Goal: Transaction & Acquisition: Subscribe to service/newsletter

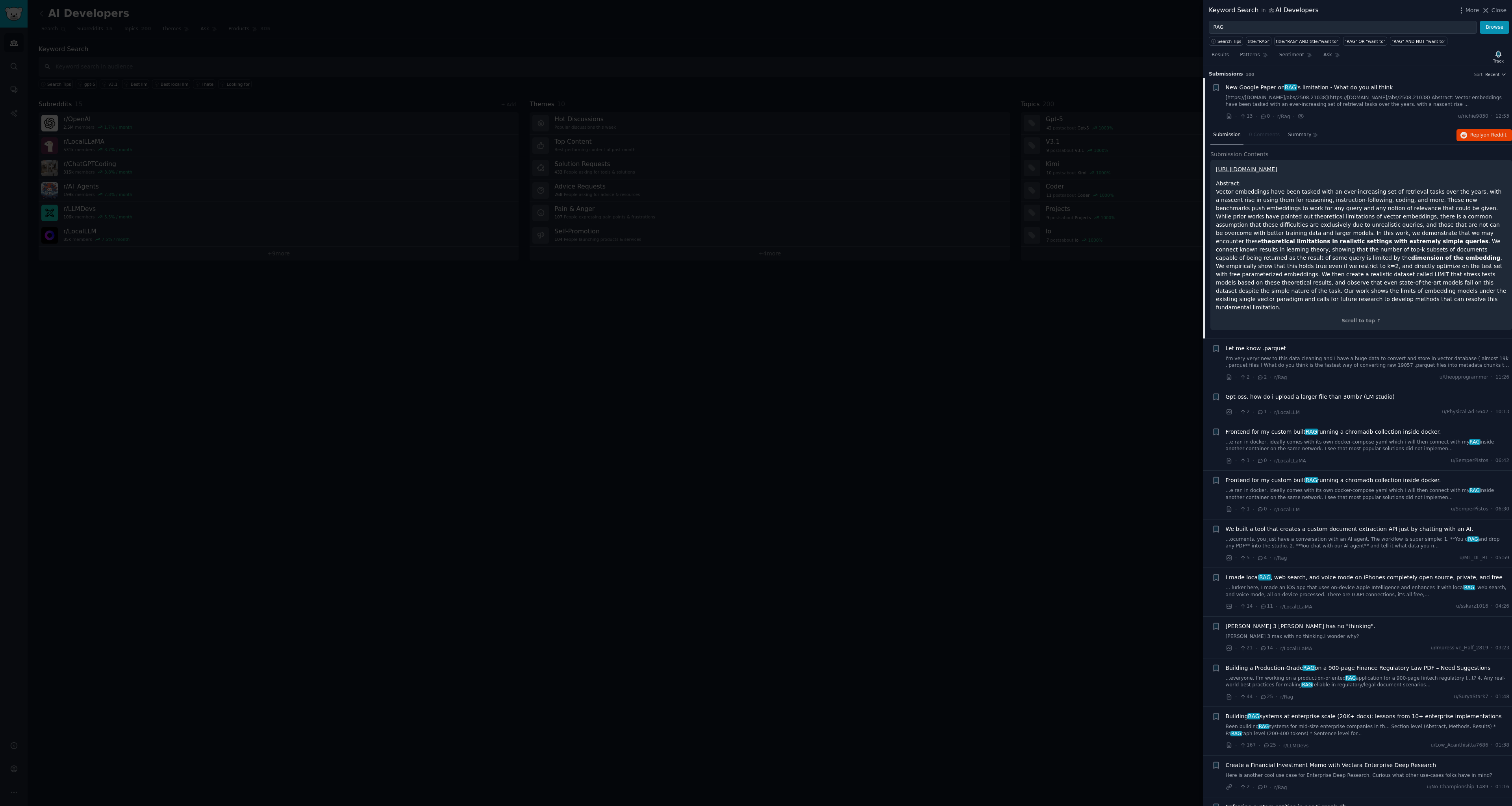
scroll to position [12, 0]
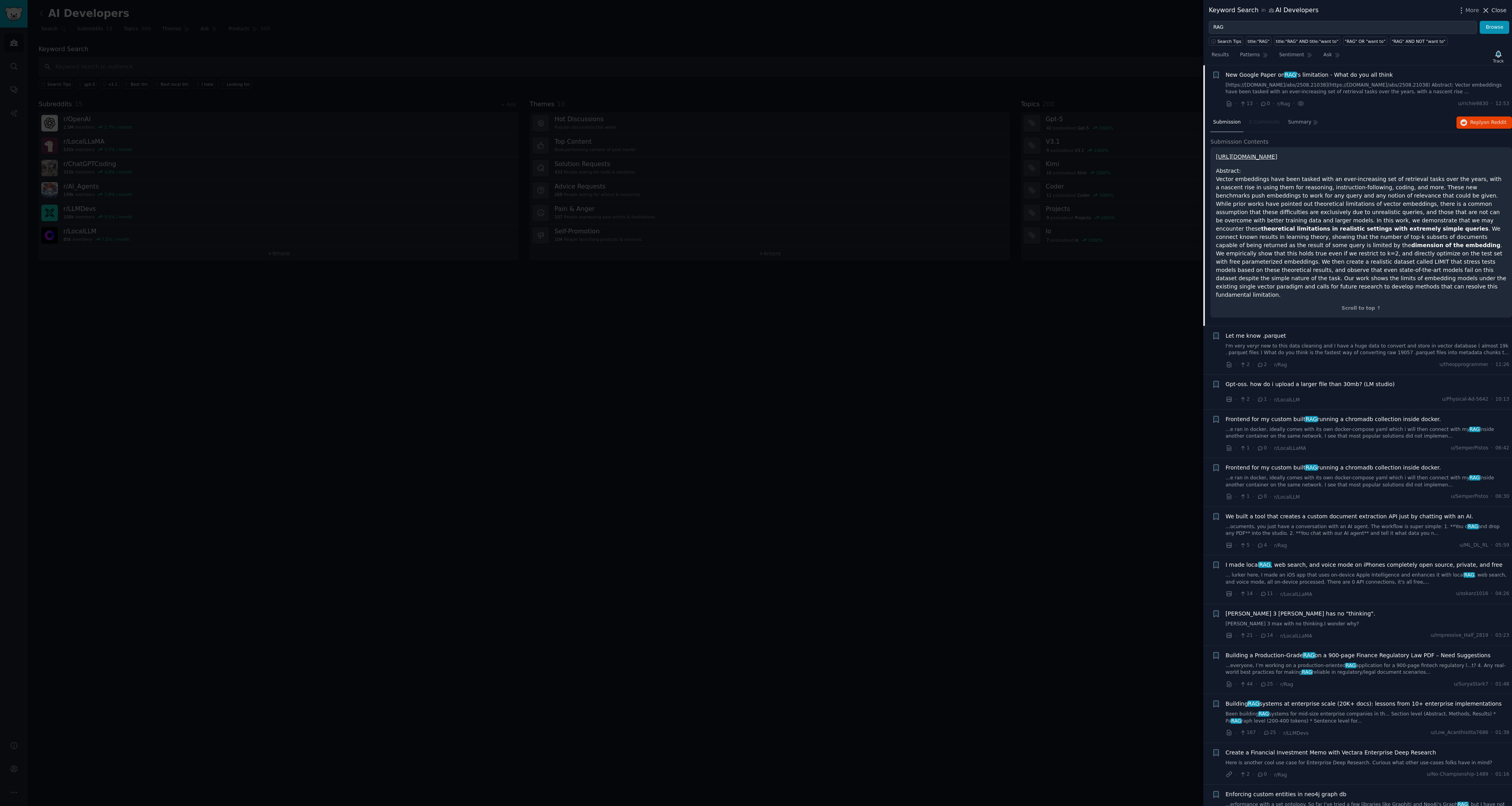
click at [1493, 12] on span "Close" at bounding box center [1499, 11] width 15 height 8
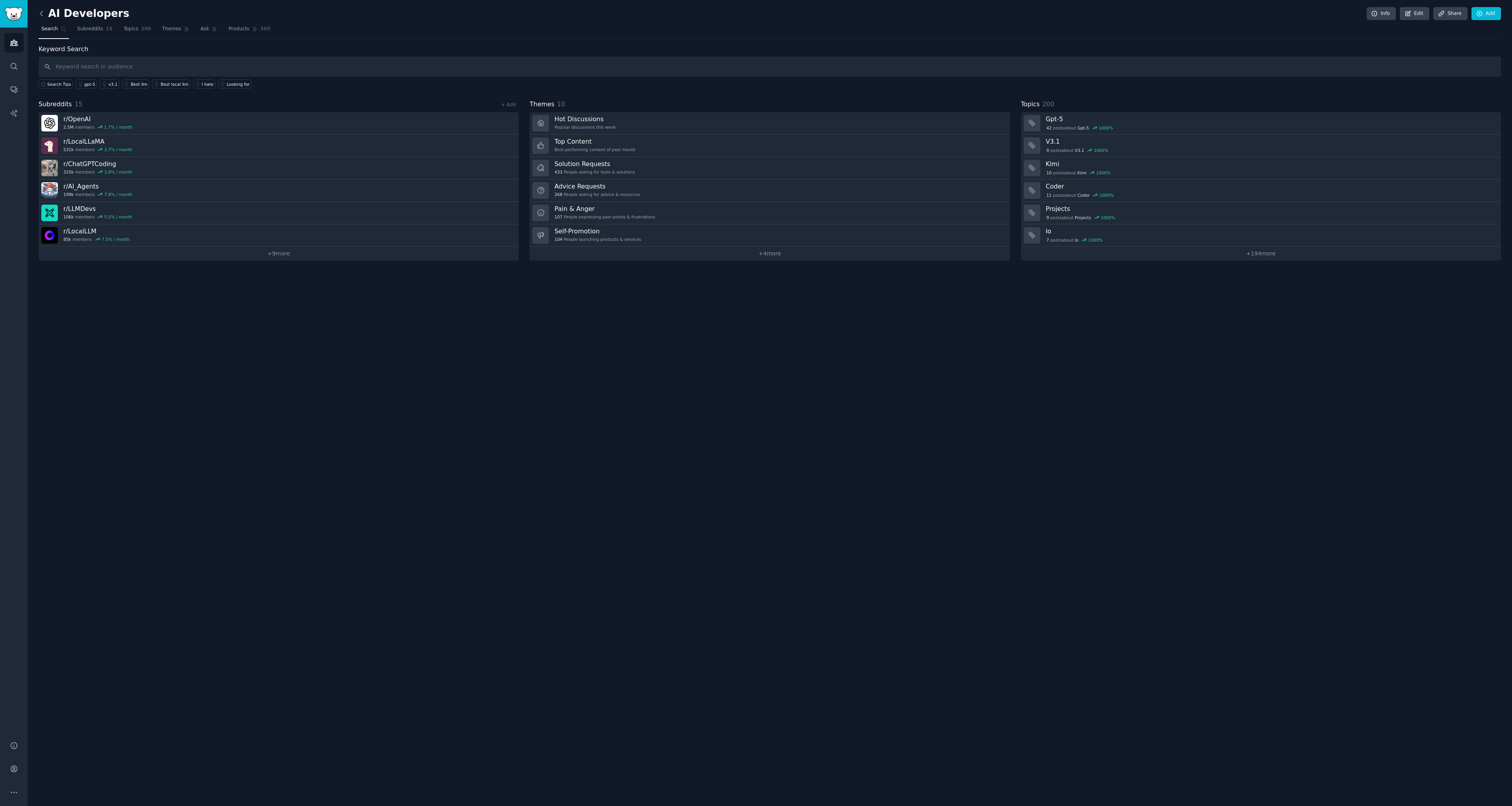
click at [41, 14] on icon at bounding box center [42, 13] width 8 height 8
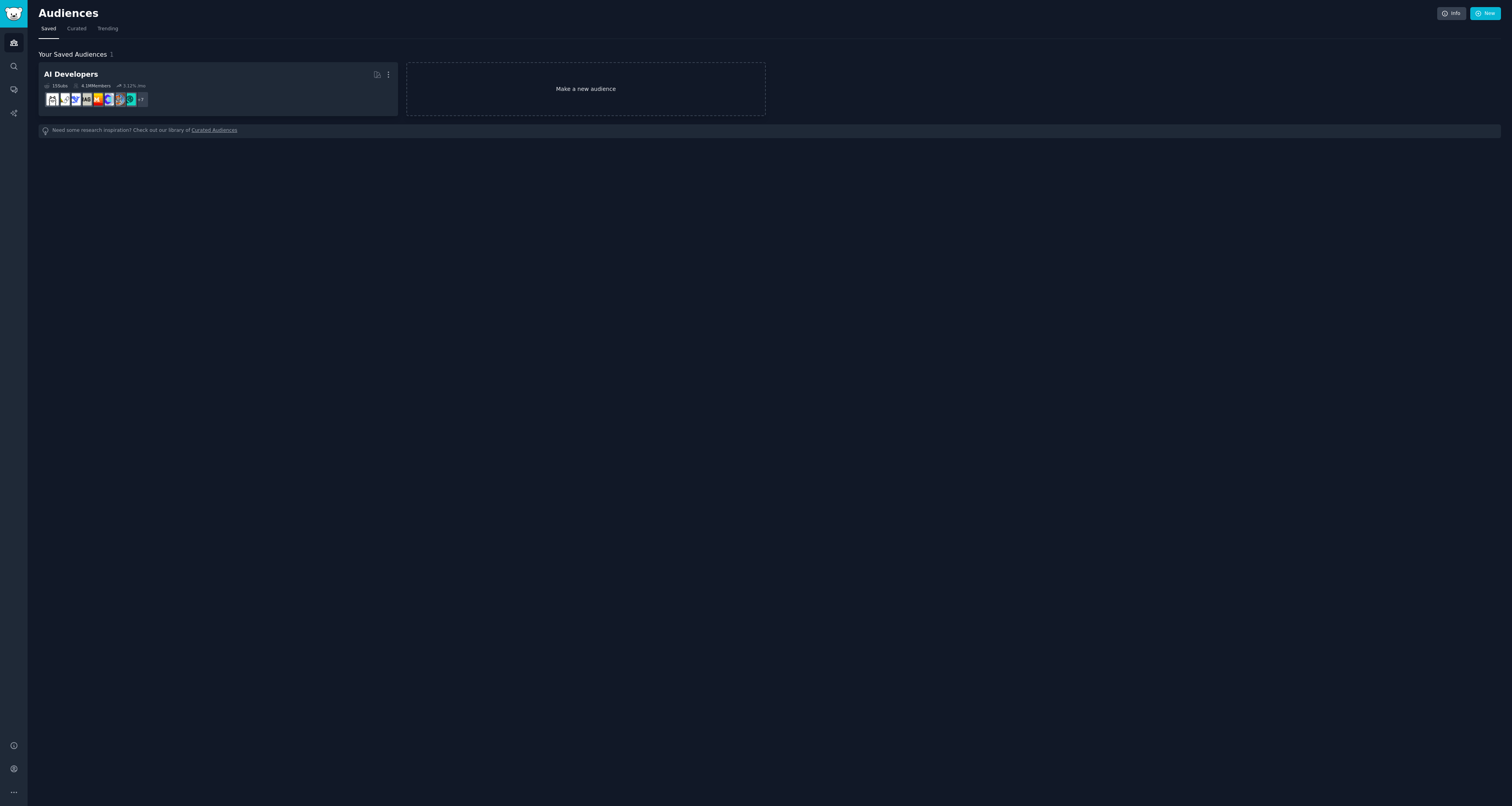
click at [606, 85] on link "Make a new audience" at bounding box center [586, 89] width 359 height 54
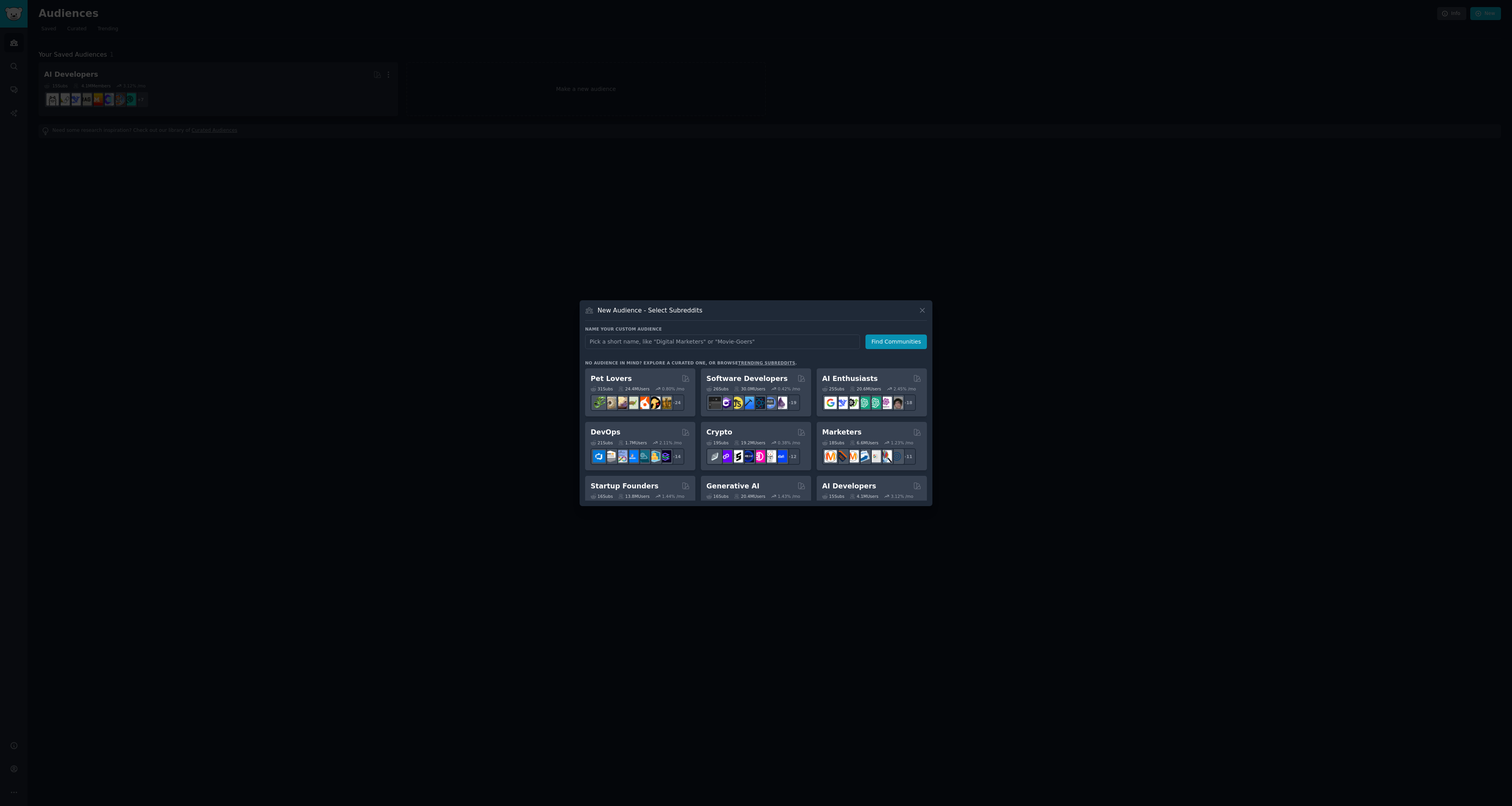
click at [735, 338] on input "text" at bounding box center [723, 341] width 275 height 15
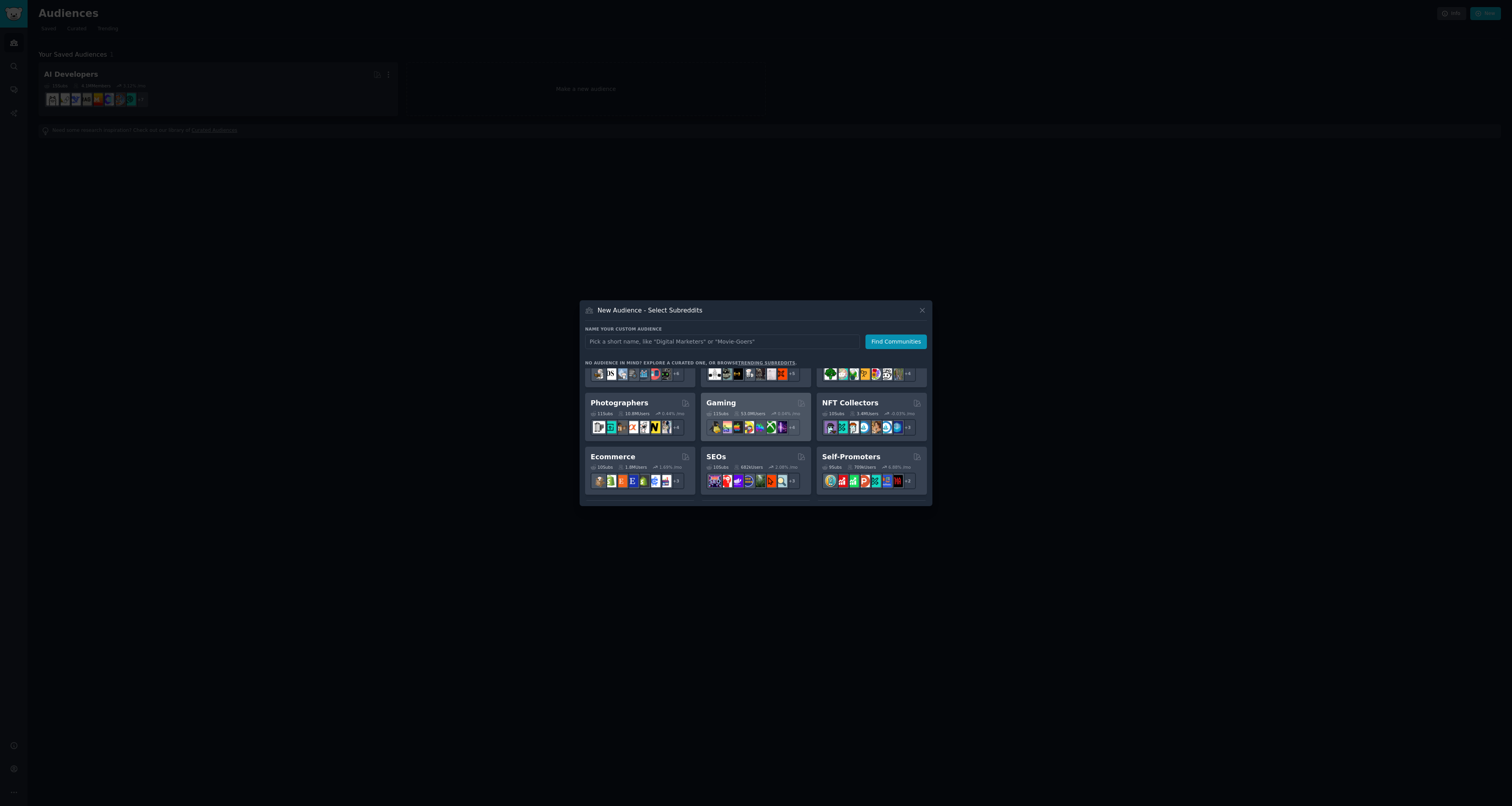
scroll to position [287, 0]
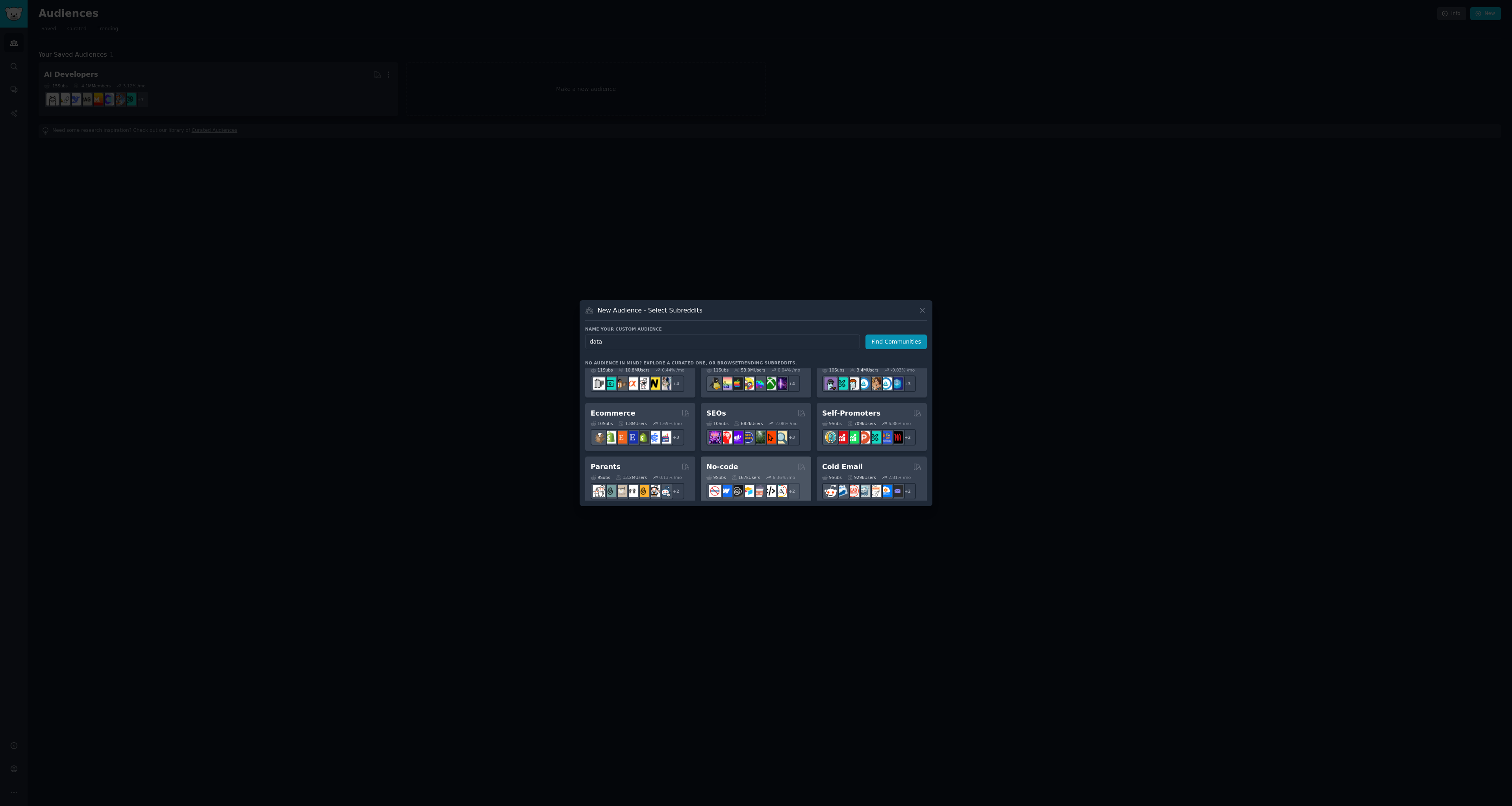
type input "data"
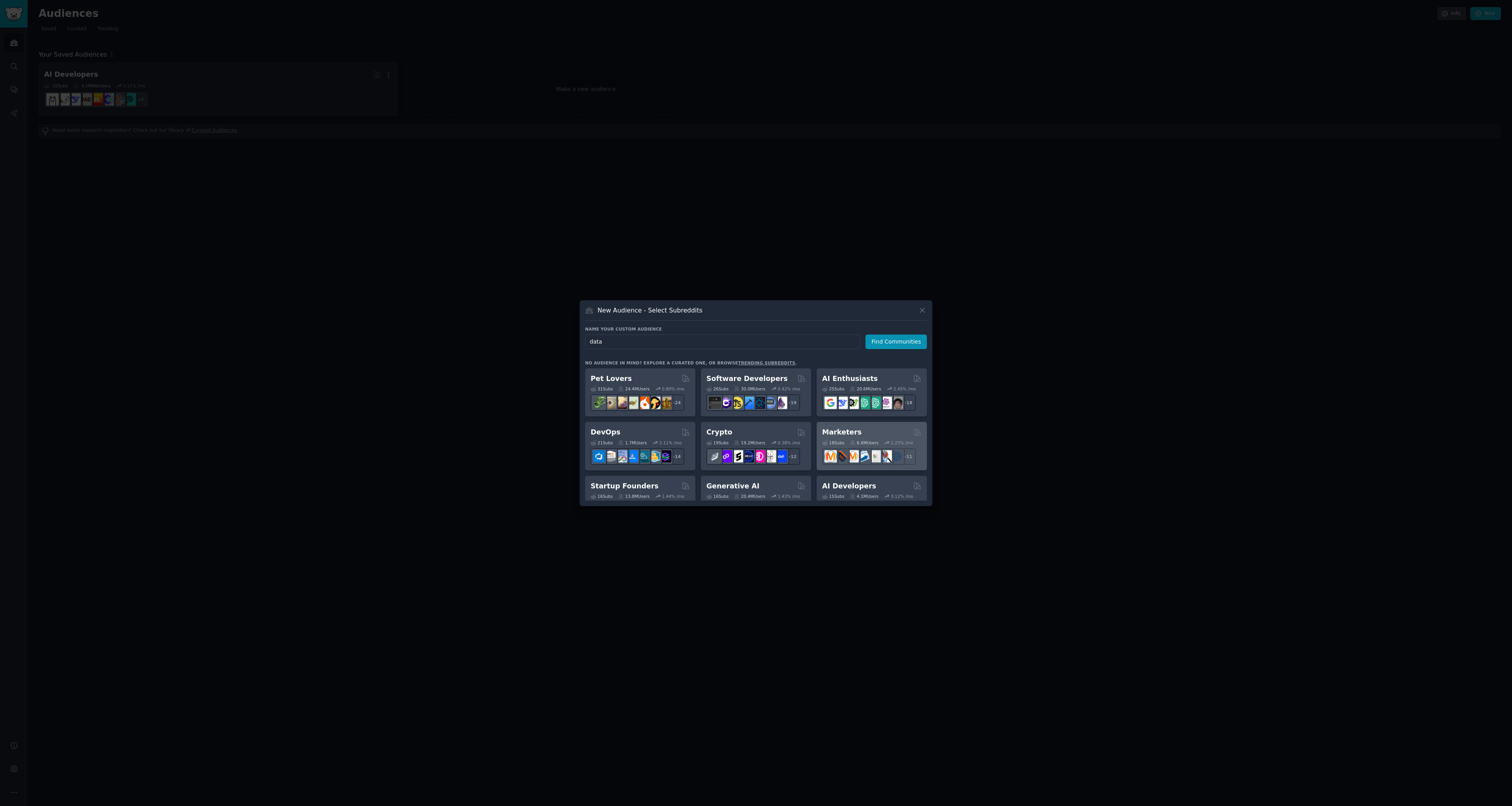
click button "Find Communities" at bounding box center [896, 341] width 62 height 15
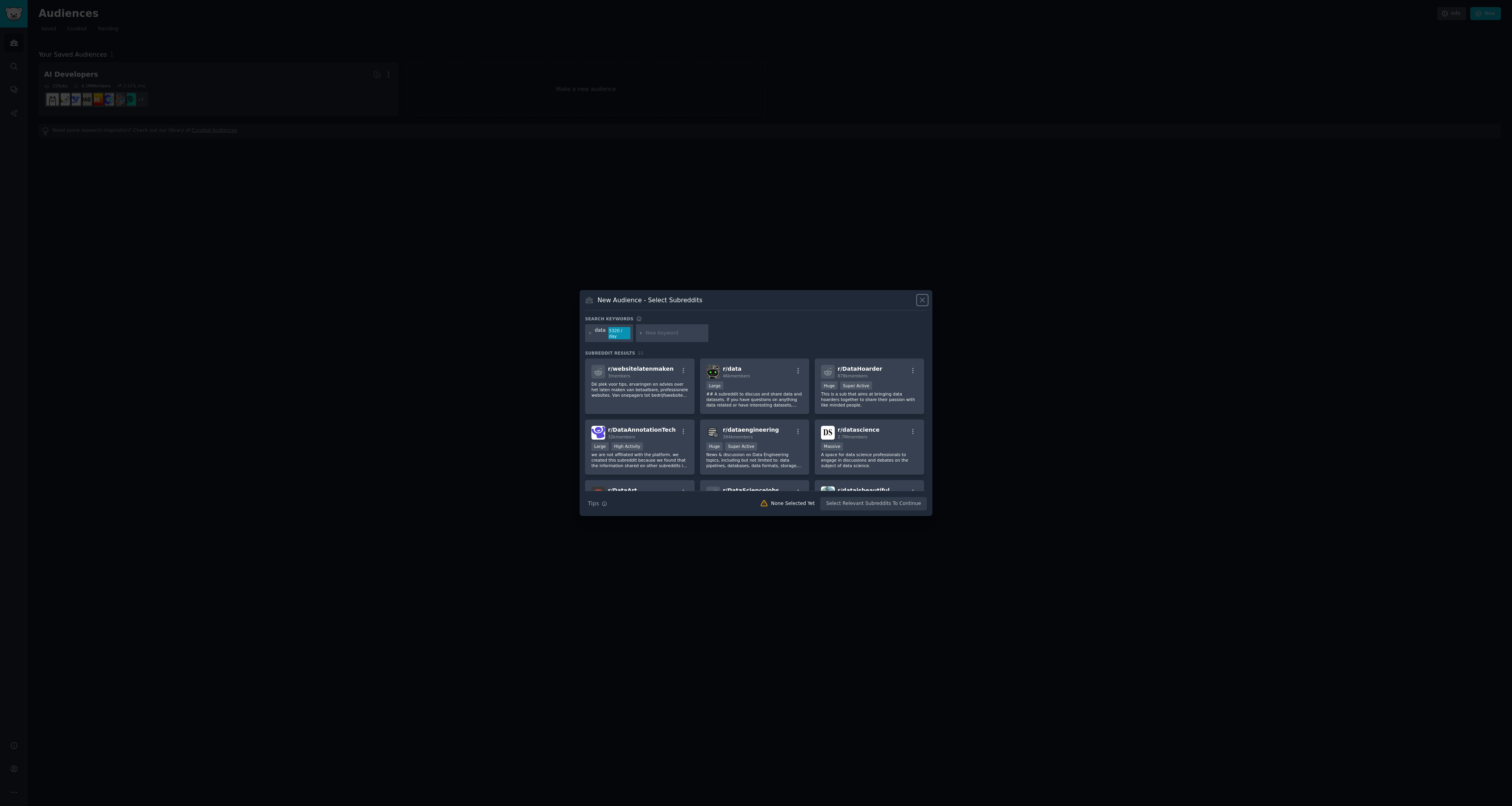
click at [924, 304] on icon at bounding box center [922, 300] width 8 height 8
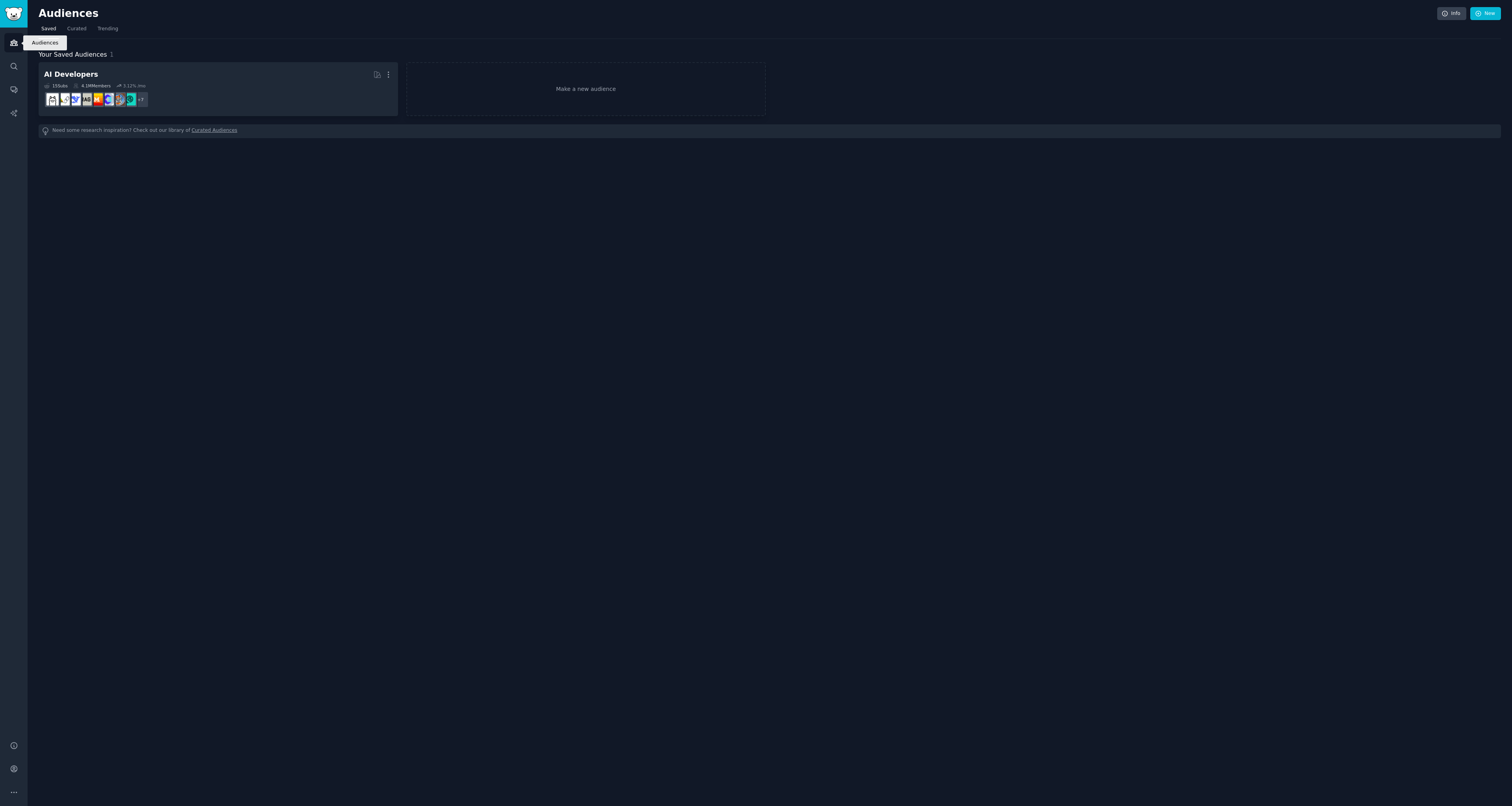
click at [10, 39] on icon "Sidebar" at bounding box center [14, 43] width 8 height 8
click at [544, 83] on link "Make a new audience" at bounding box center [586, 89] width 359 height 54
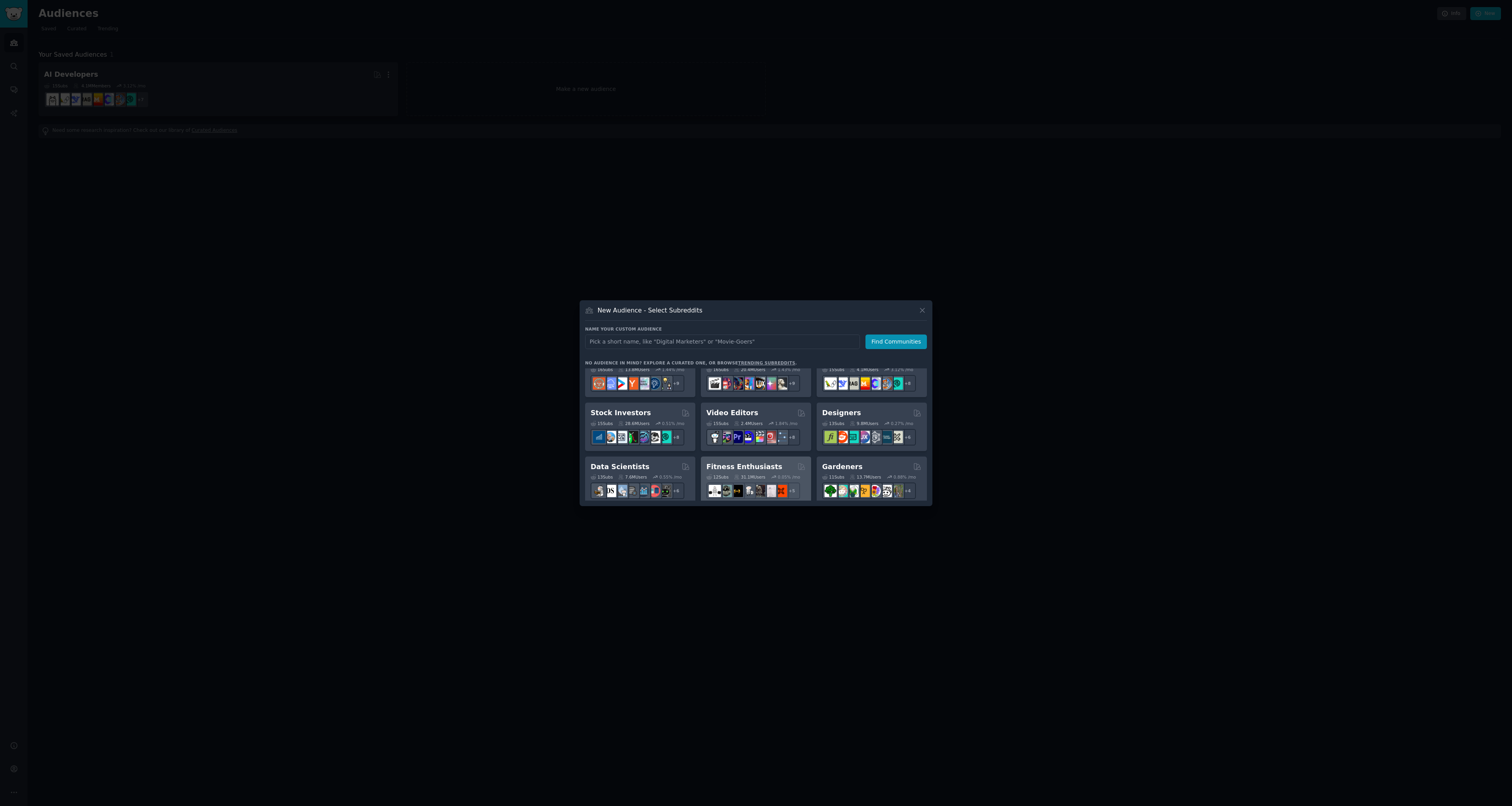
scroll to position [162, 0]
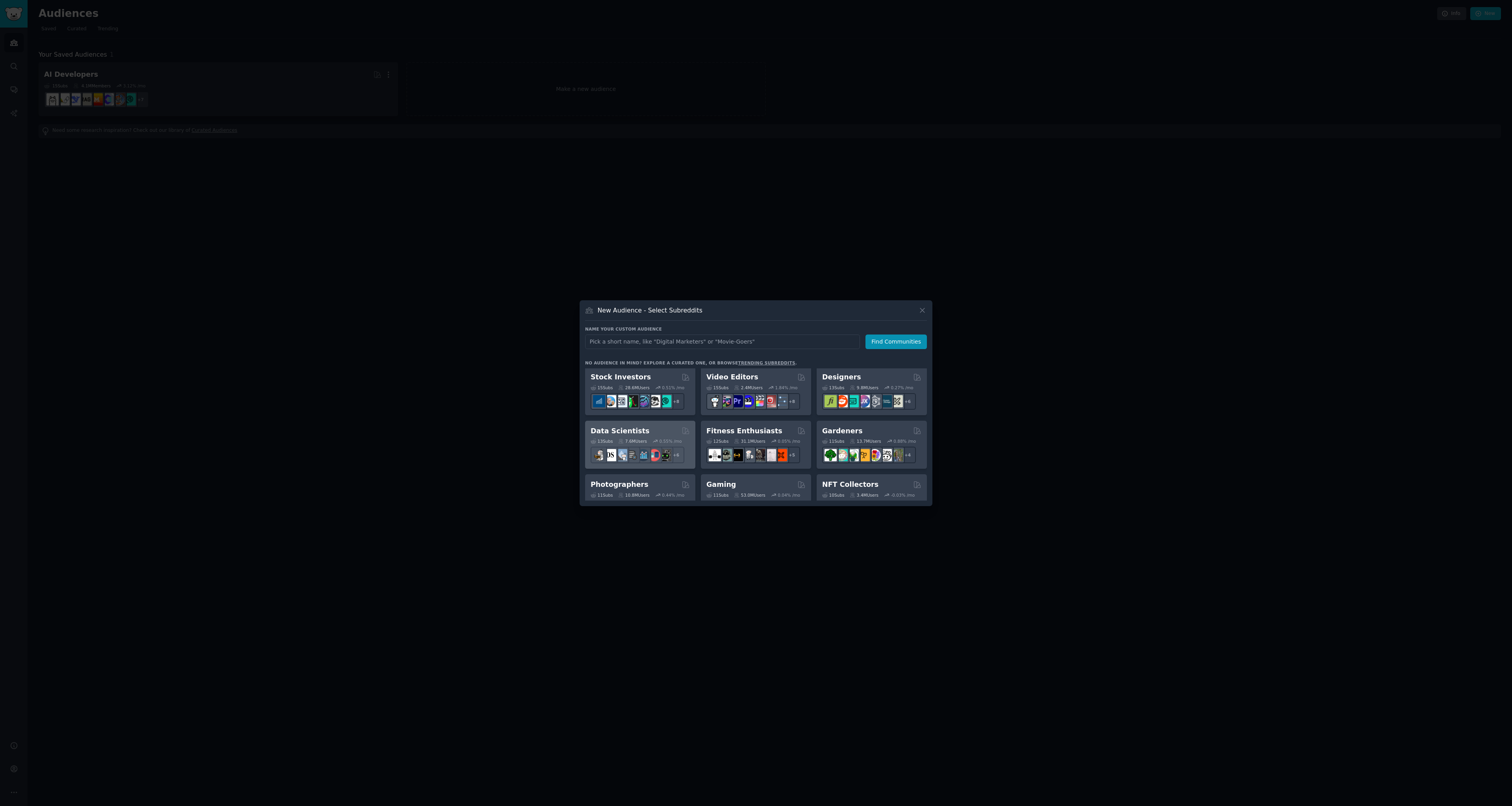
click at [623, 429] on h2 "Data Scientists" at bounding box center [620, 431] width 59 height 10
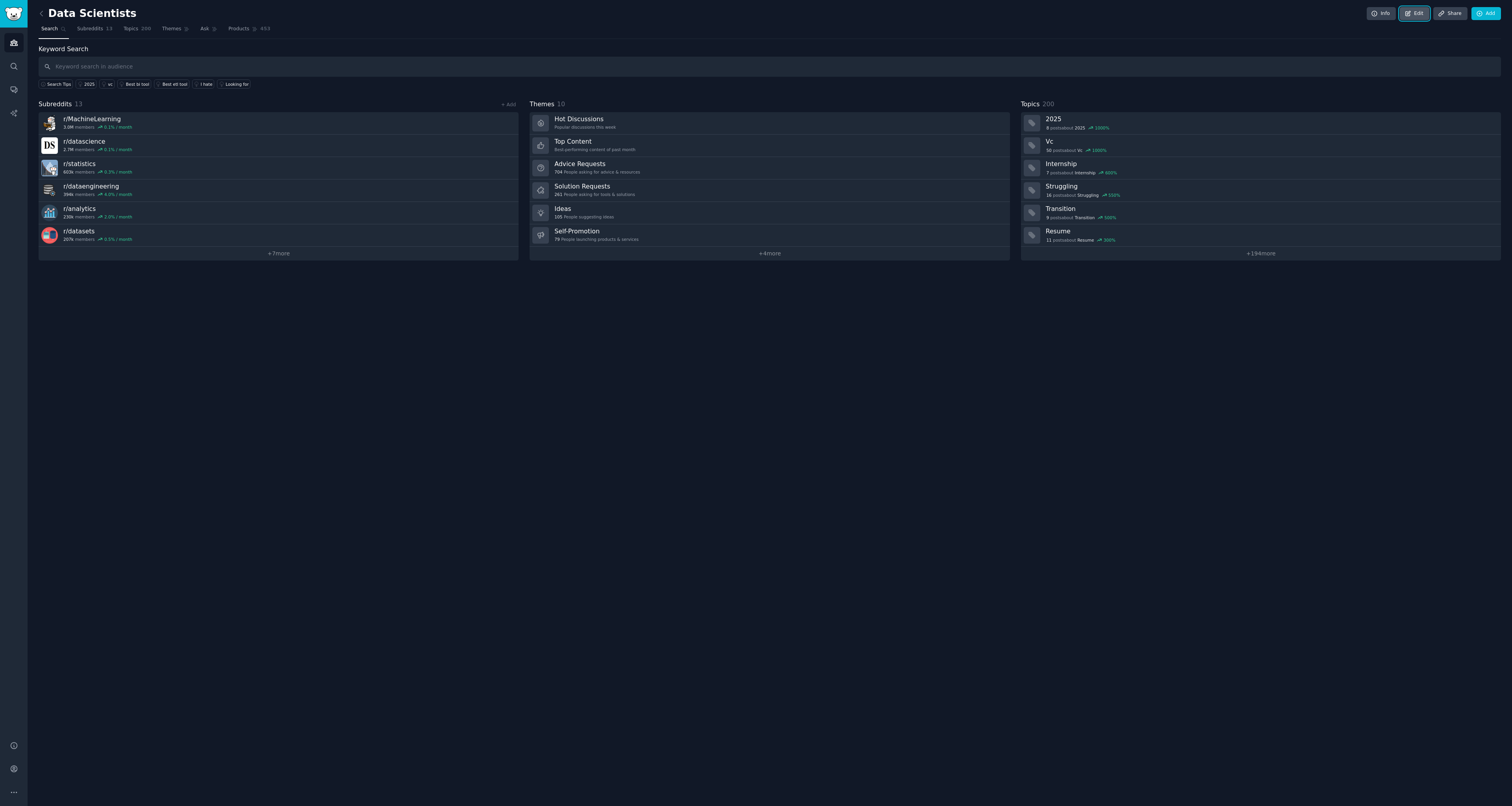
click at [1410, 16] on icon at bounding box center [1408, 13] width 7 height 7
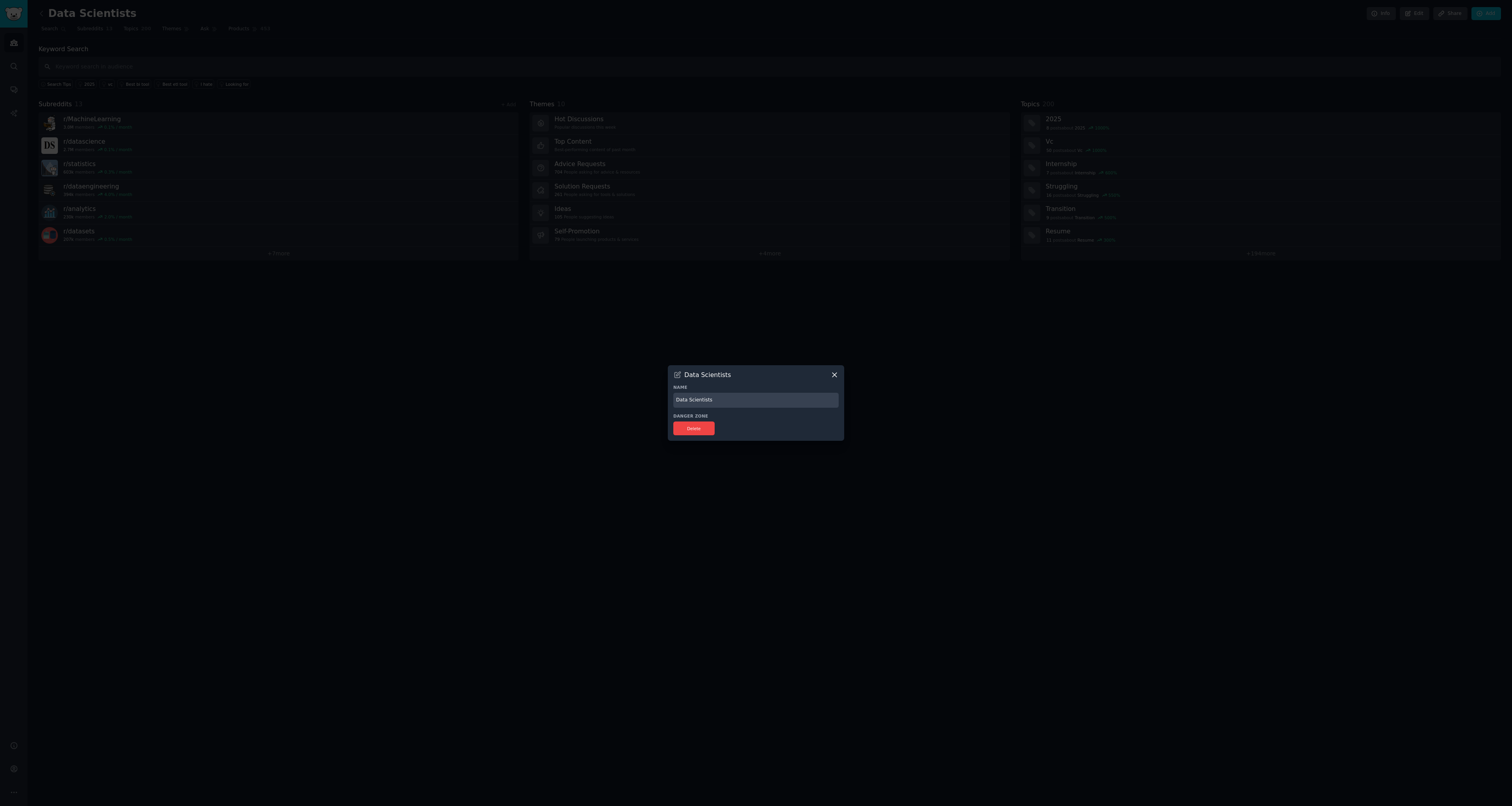
click at [698, 401] on input "Data Scientists" at bounding box center [756, 400] width 166 height 15
type input "Data Teams"
click at [764, 422] on div "Delete" at bounding box center [756, 428] width 166 height 13
drag, startPoint x: 919, startPoint y: 424, endPoint x: 913, endPoint y: 422, distance: 6.3
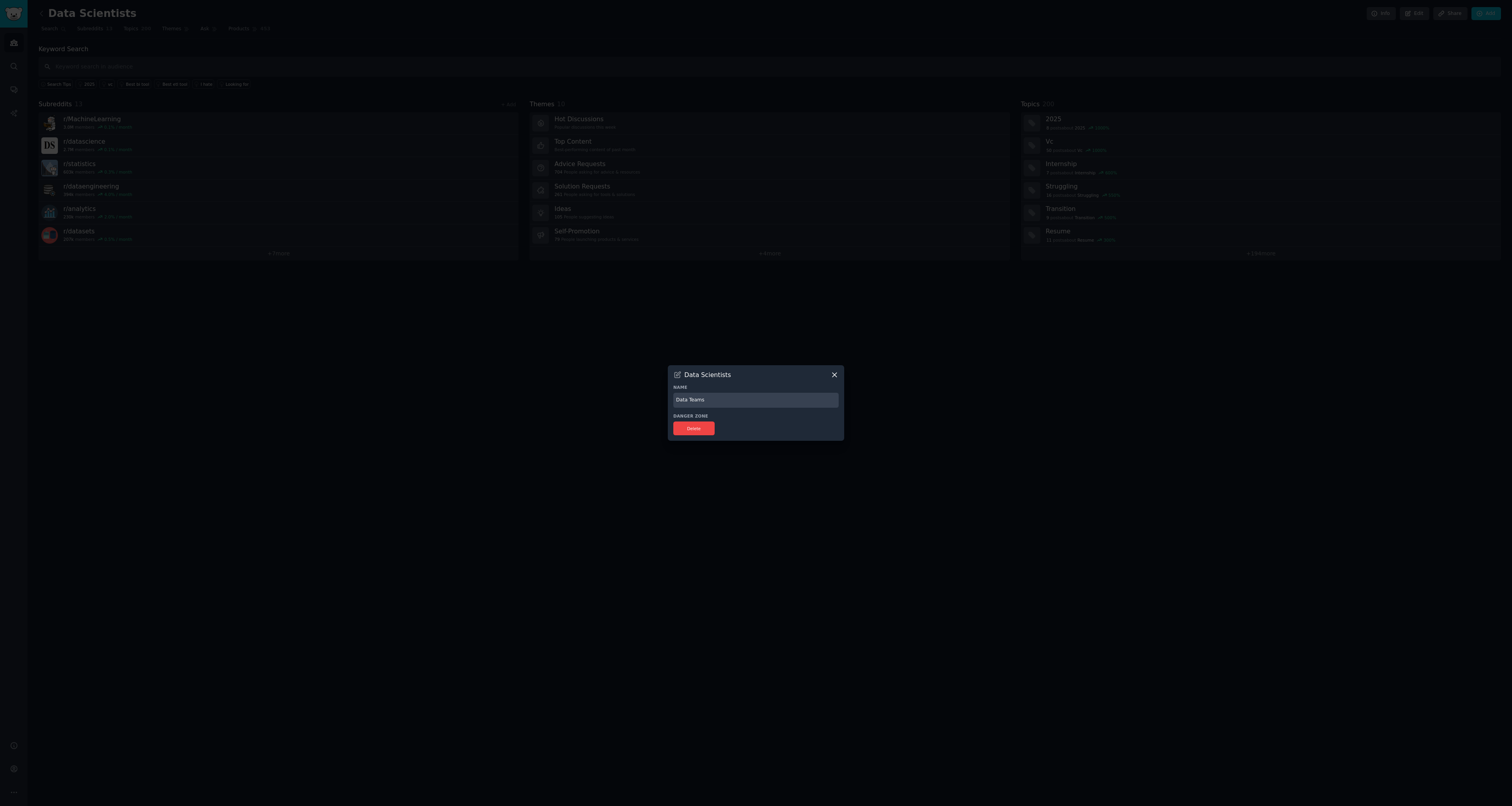
click at [919, 424] on div at bounding box center [756, 403] width 1512 height 806
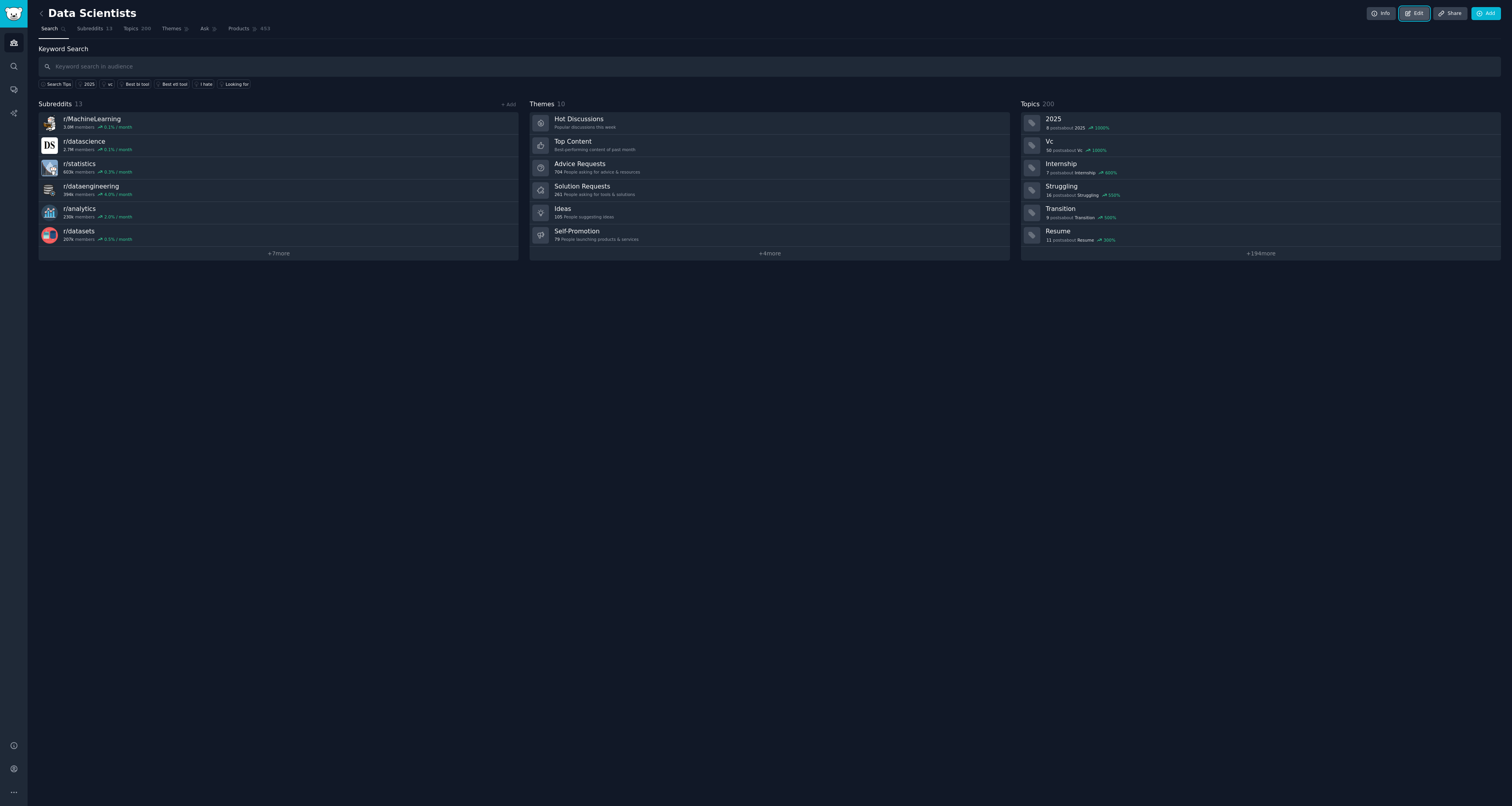
click at [1423, 15] on link "Edit" at bounding box center [1415, 13] width 29 height 13
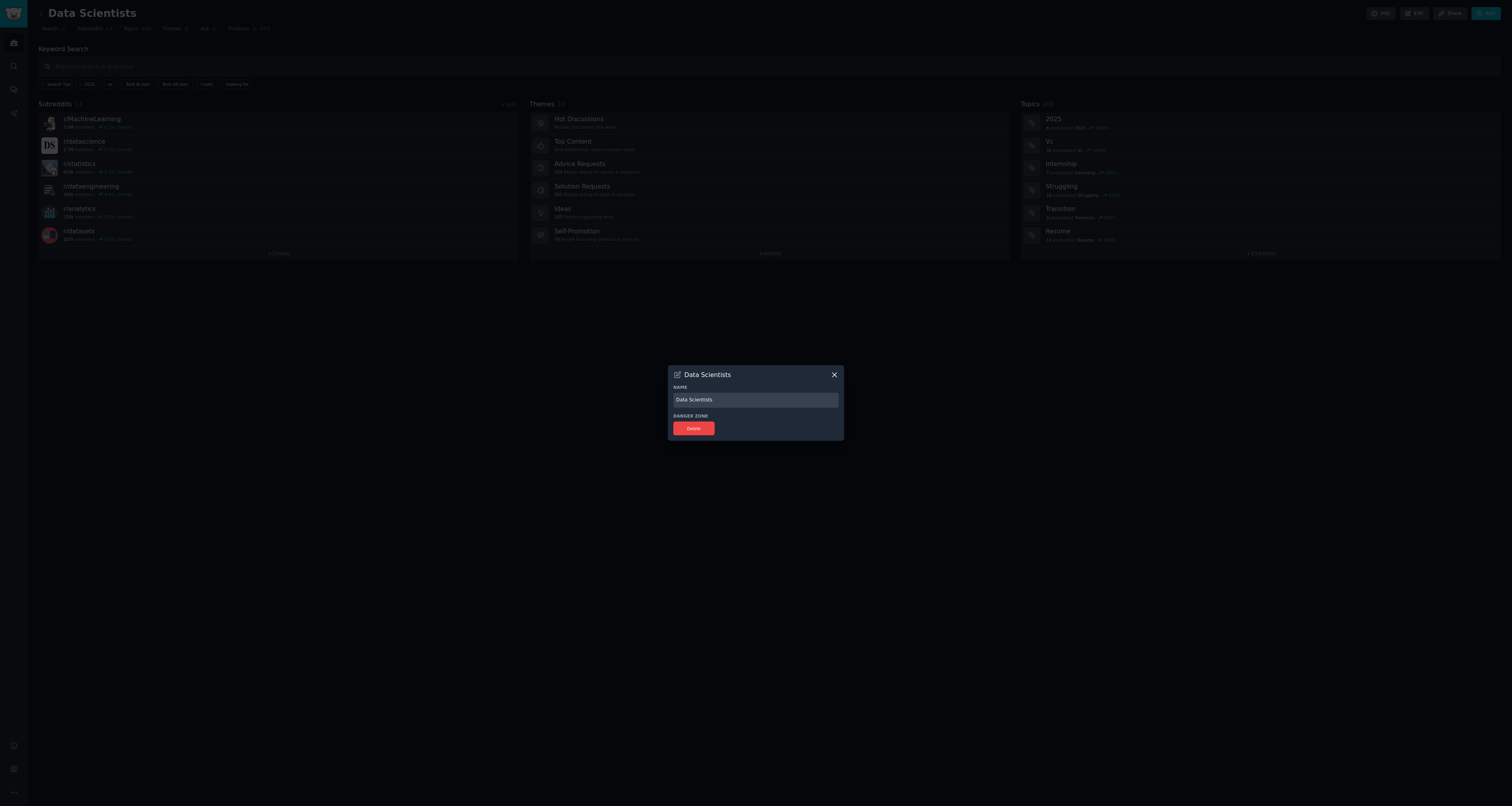
click at [701, 398] on input "Data Scientists" at bounding box center [756, 400] width 166 height 15
type input "Data Teams"
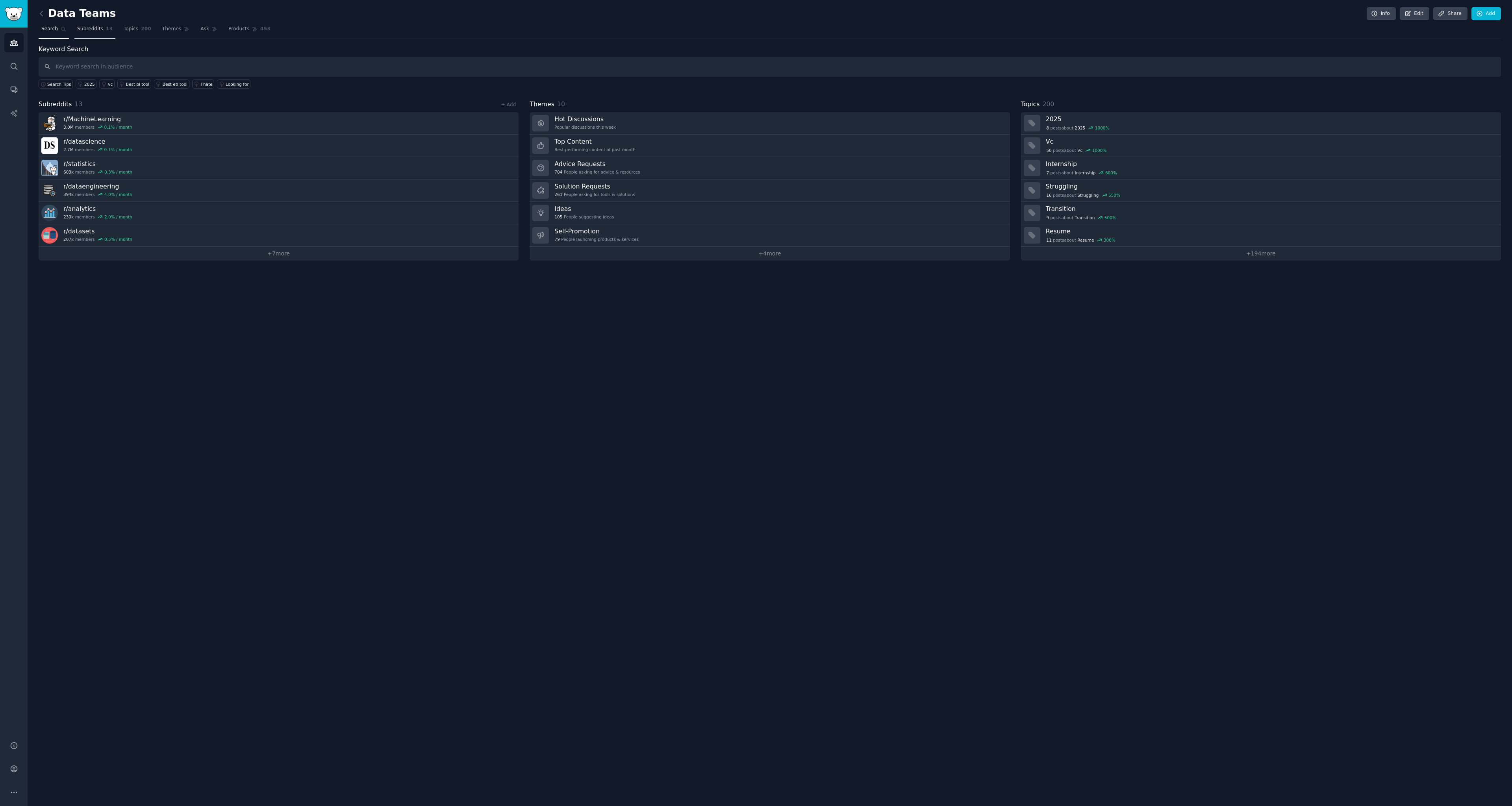
click at [94, 31] on span "Subreddits" at bounding box center [90, 29] width 26 height 7
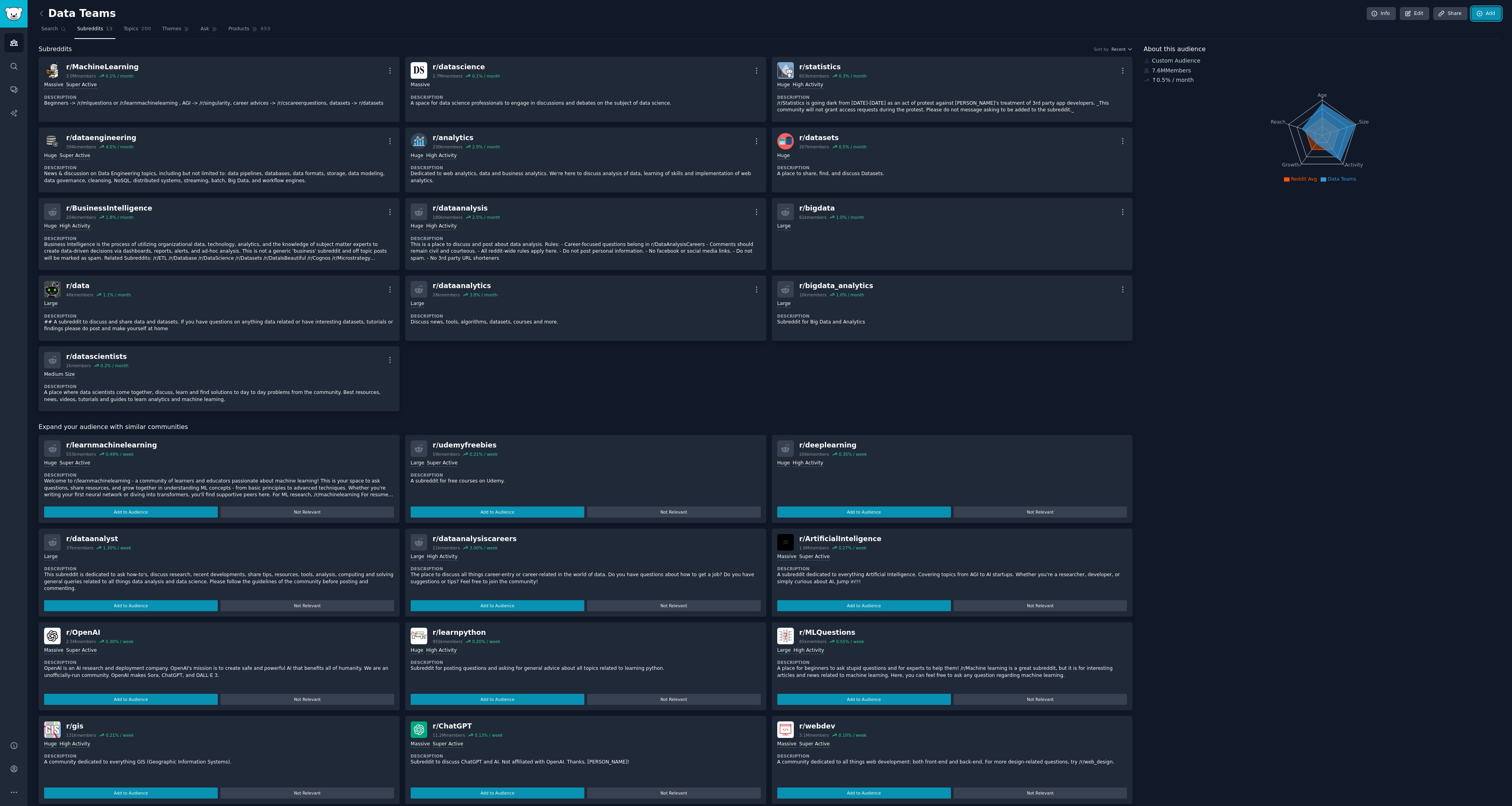
click at [1490, 15] on link "Add" at bounding box center [1486, 13] width 29 height 13
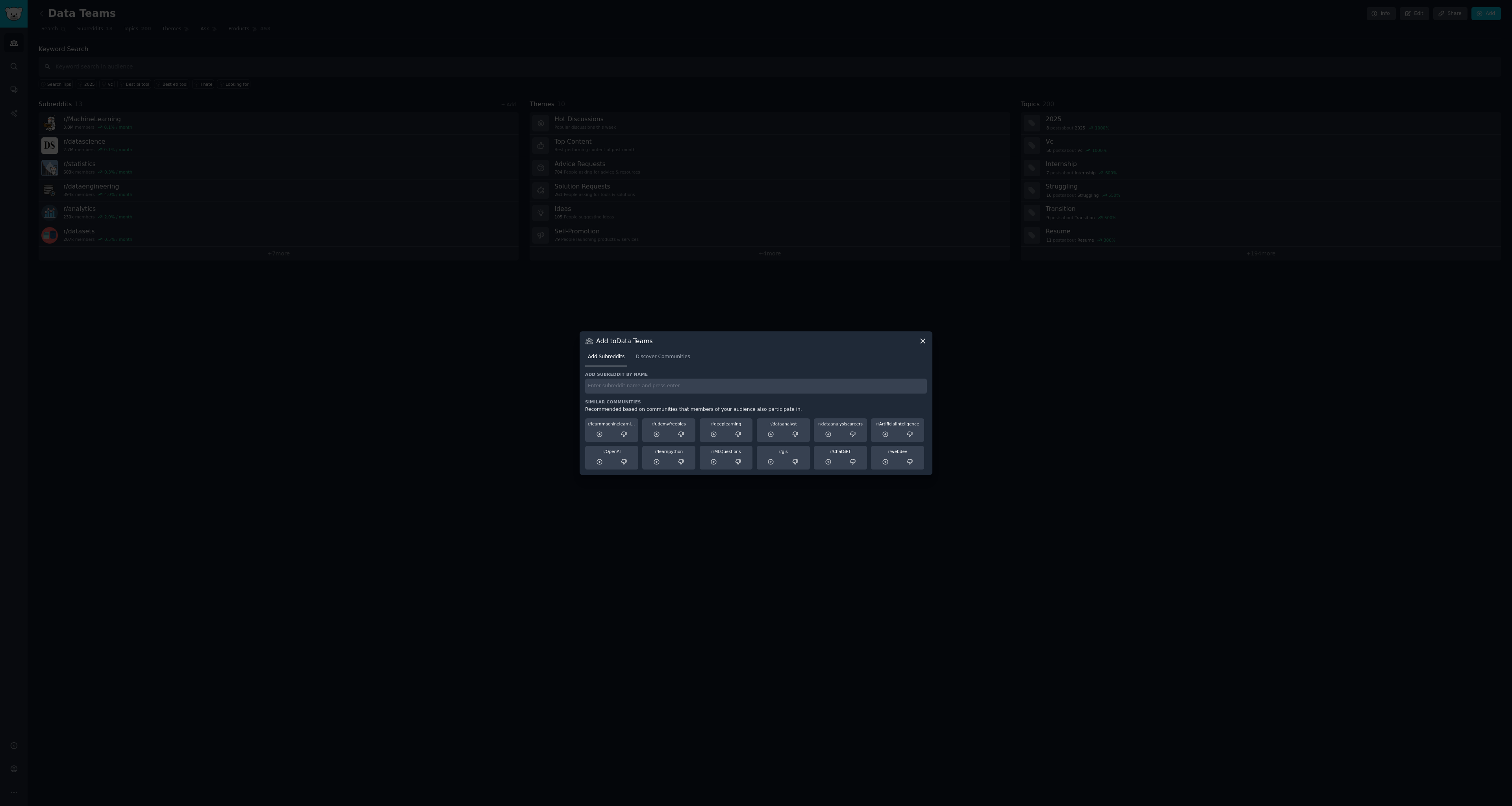
click at [643, 383] on input "text" at bounding box center [756, 386] width 342 height 15
click at [669, 390] on input "data" at bounding box center [756, 386] width 342 height 15
type input "data"
click at [668, 364] on link "Discover Communities" at bounding box center [663, 359] width 60 height 16
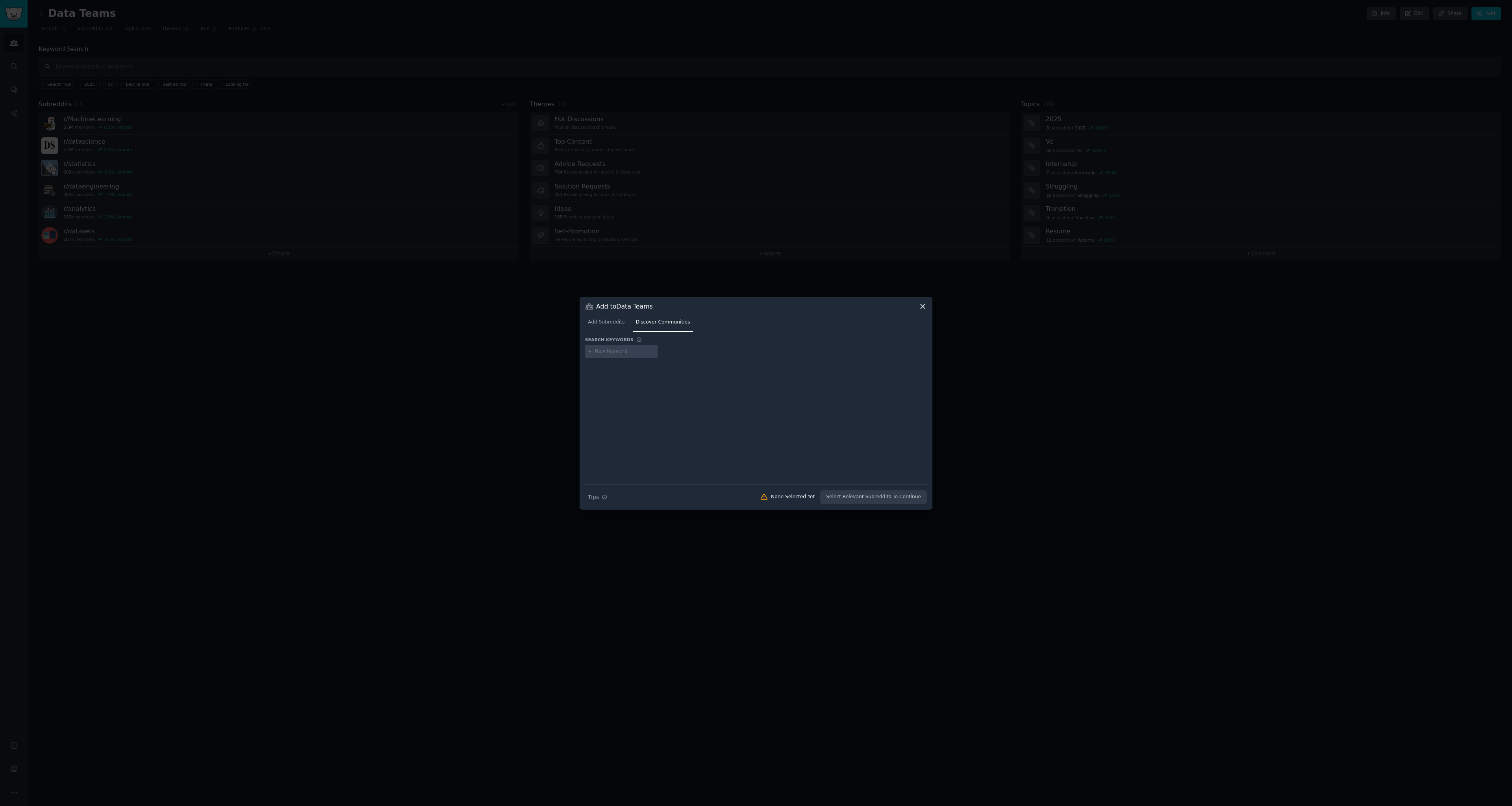
click at [669, 351] on div at bounding box center [756, 353] width 342 height 15
click at [648, 352] on div at bounding box center [621, 351] width 72 height 12
click at [639, 353] on input "text" at bounding box center [625, 351] width 60 height 7
type input "data"
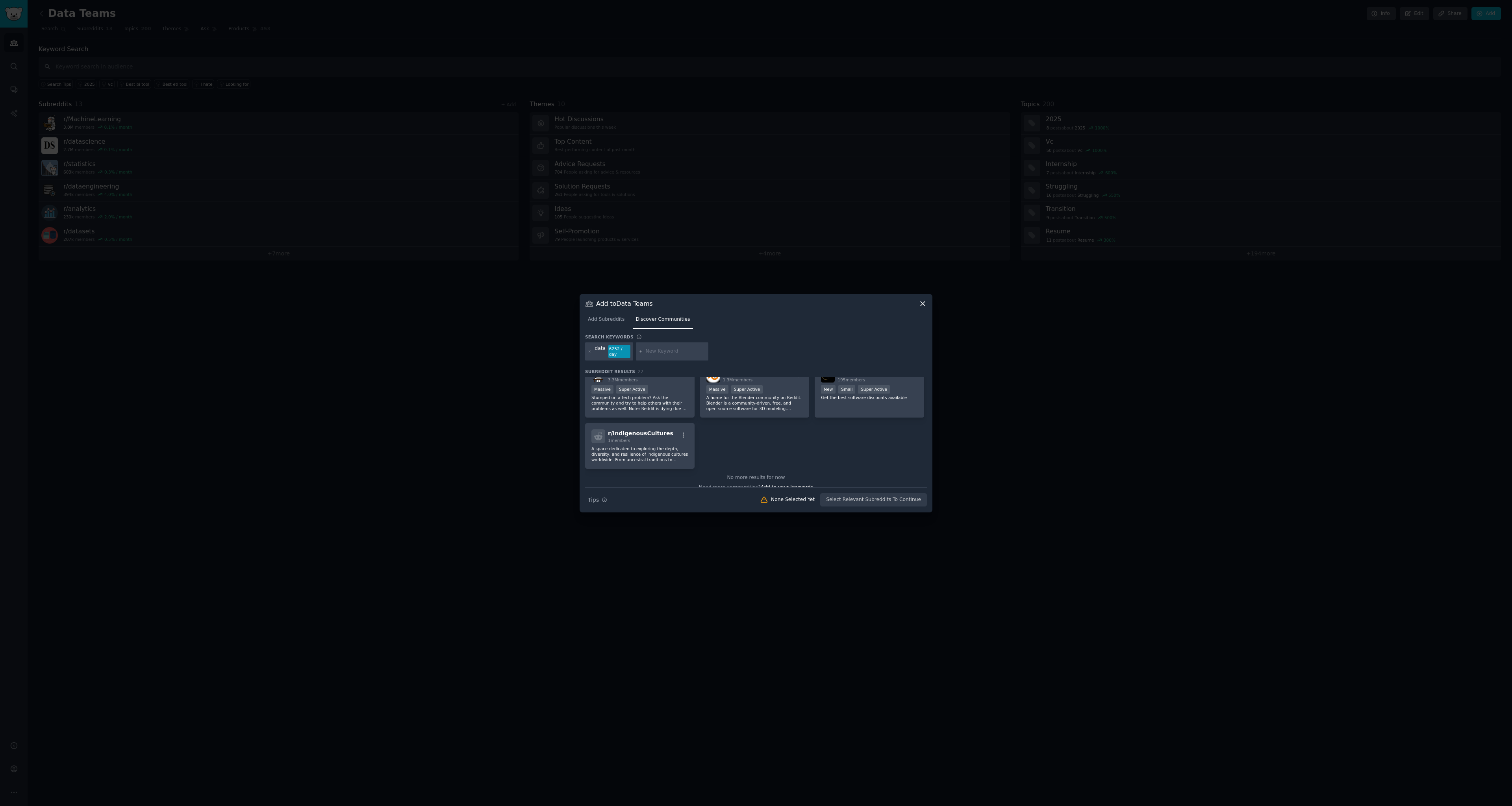
scroll to position [377, 0]
click at [602, 351] on div "data" at bounding box center [600, 351] width 11 height 12
click at [696, 346] on div at bounding box center [671, 351] width 72 height 18
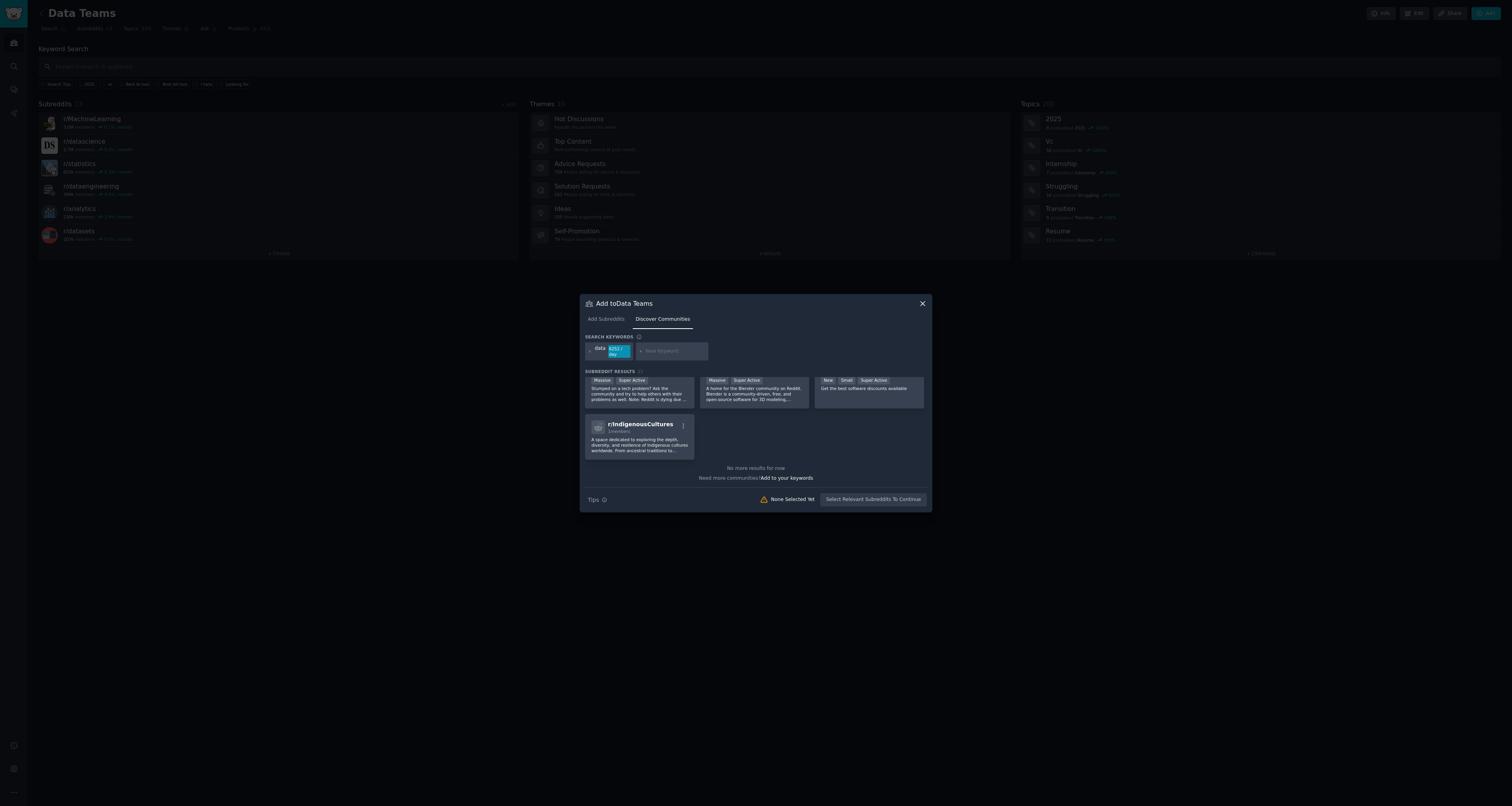
click at [672, 348] on input "text" at bounding box center [676, 351] width 60 height 7
type input "leaders"
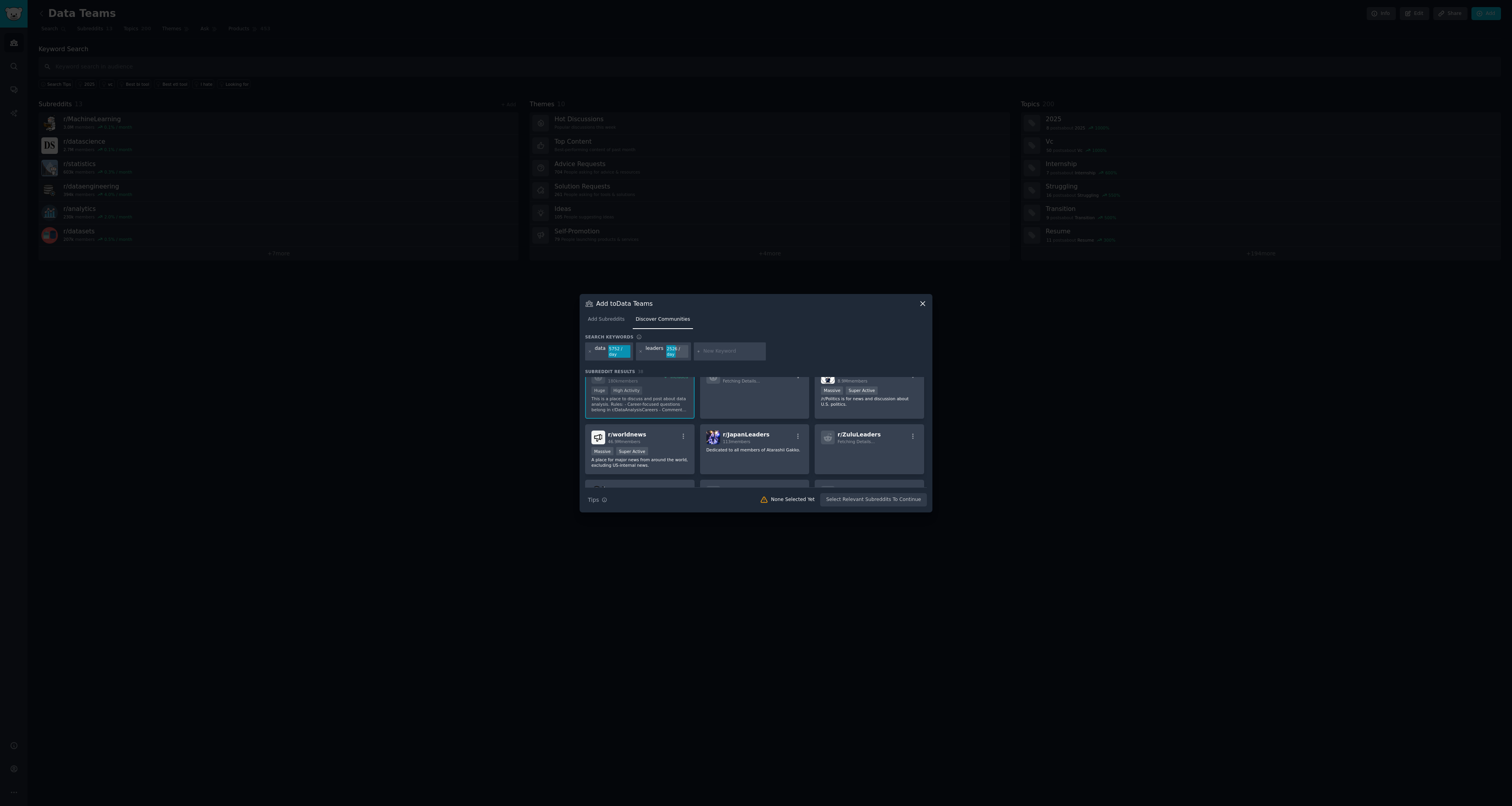
scroll to position [259, 0]
click at [924, 305] on icon at bounding box center [922, 303] width 4 height 4
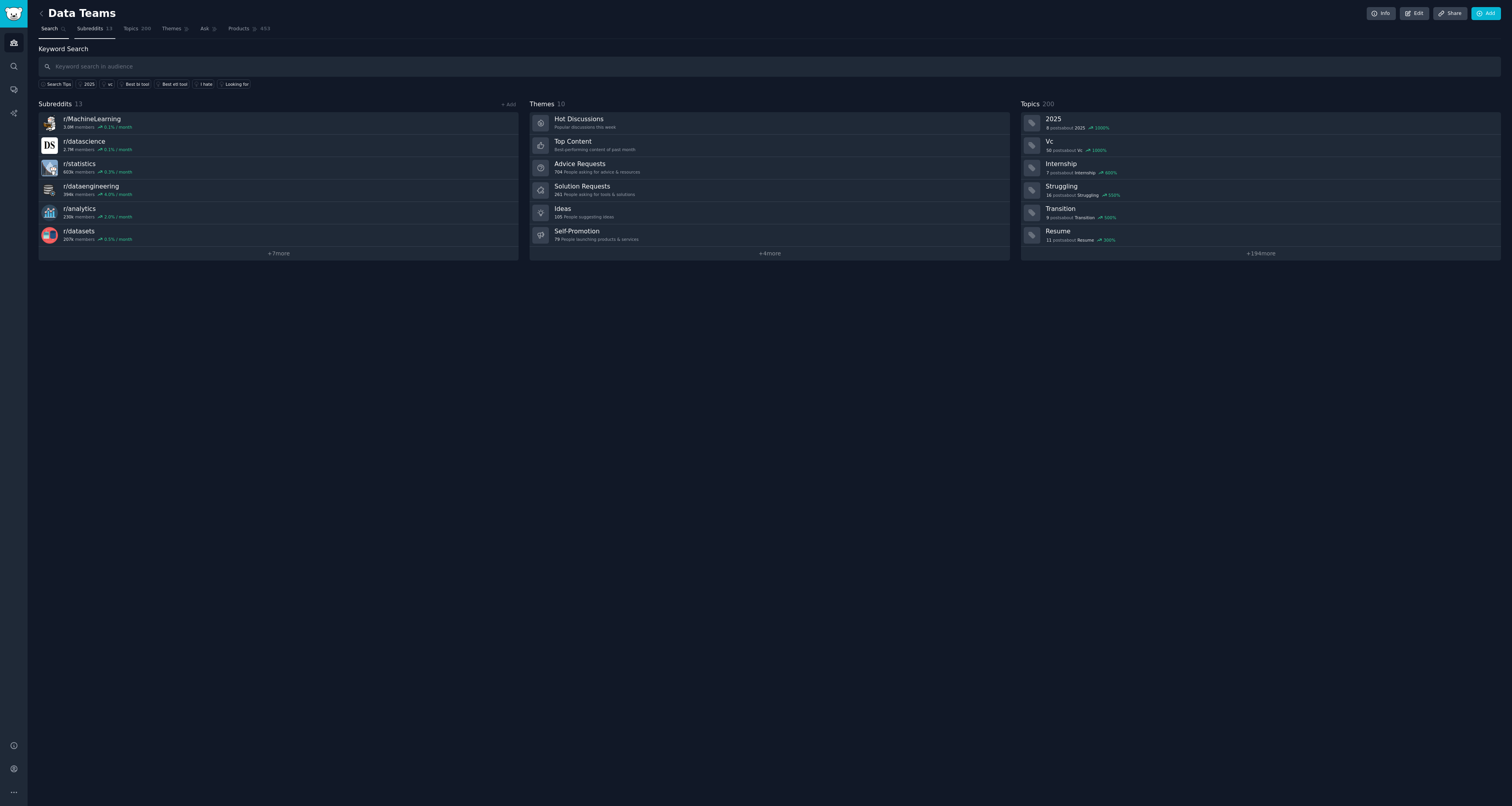
click at [99, 29] on span "Subreddits" at bounding box center [90, 29] width 26 height 7
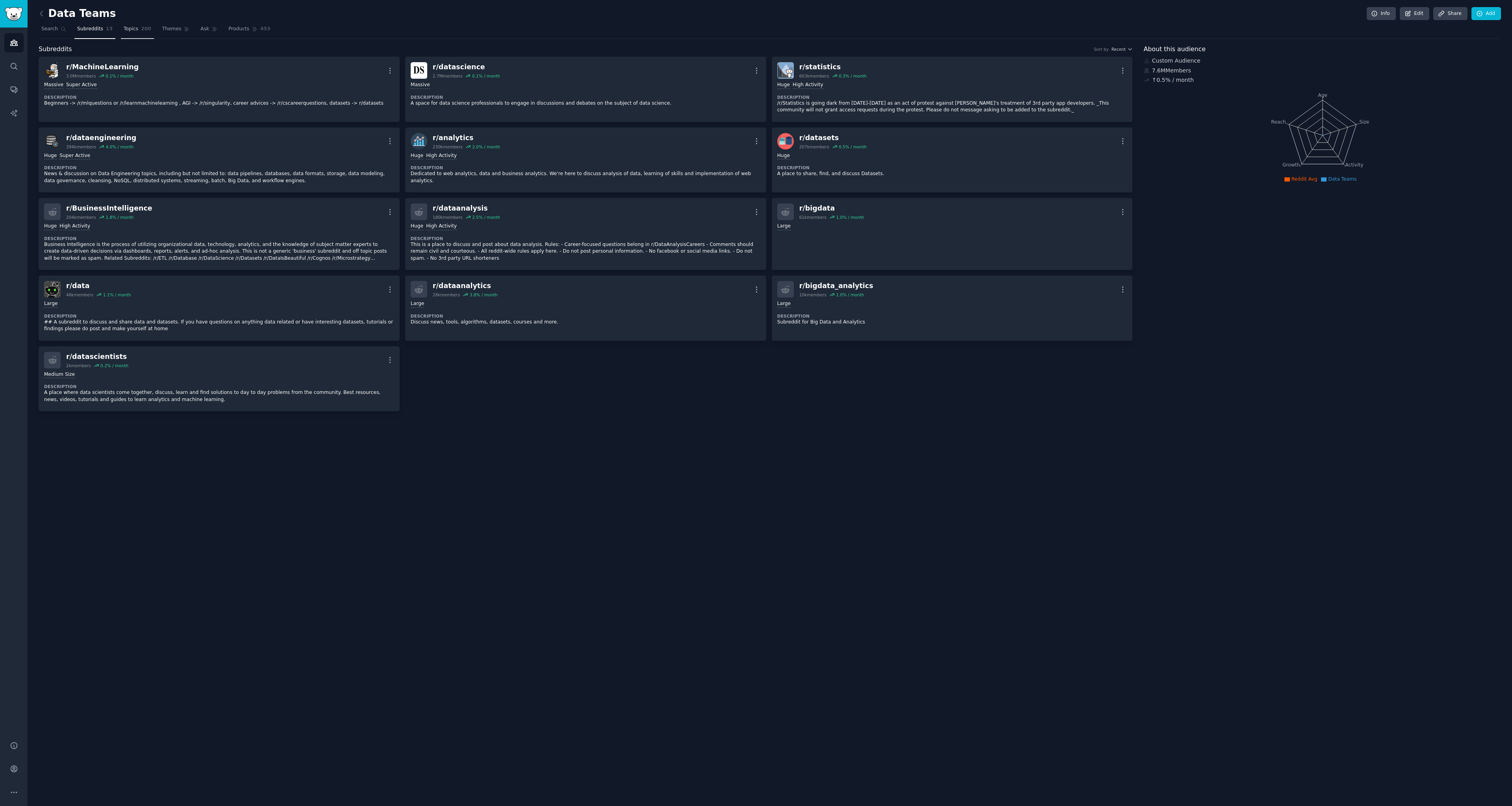
click at [129, 29] on span "Topics" at bounding box center [131, 29] width 15 height 7
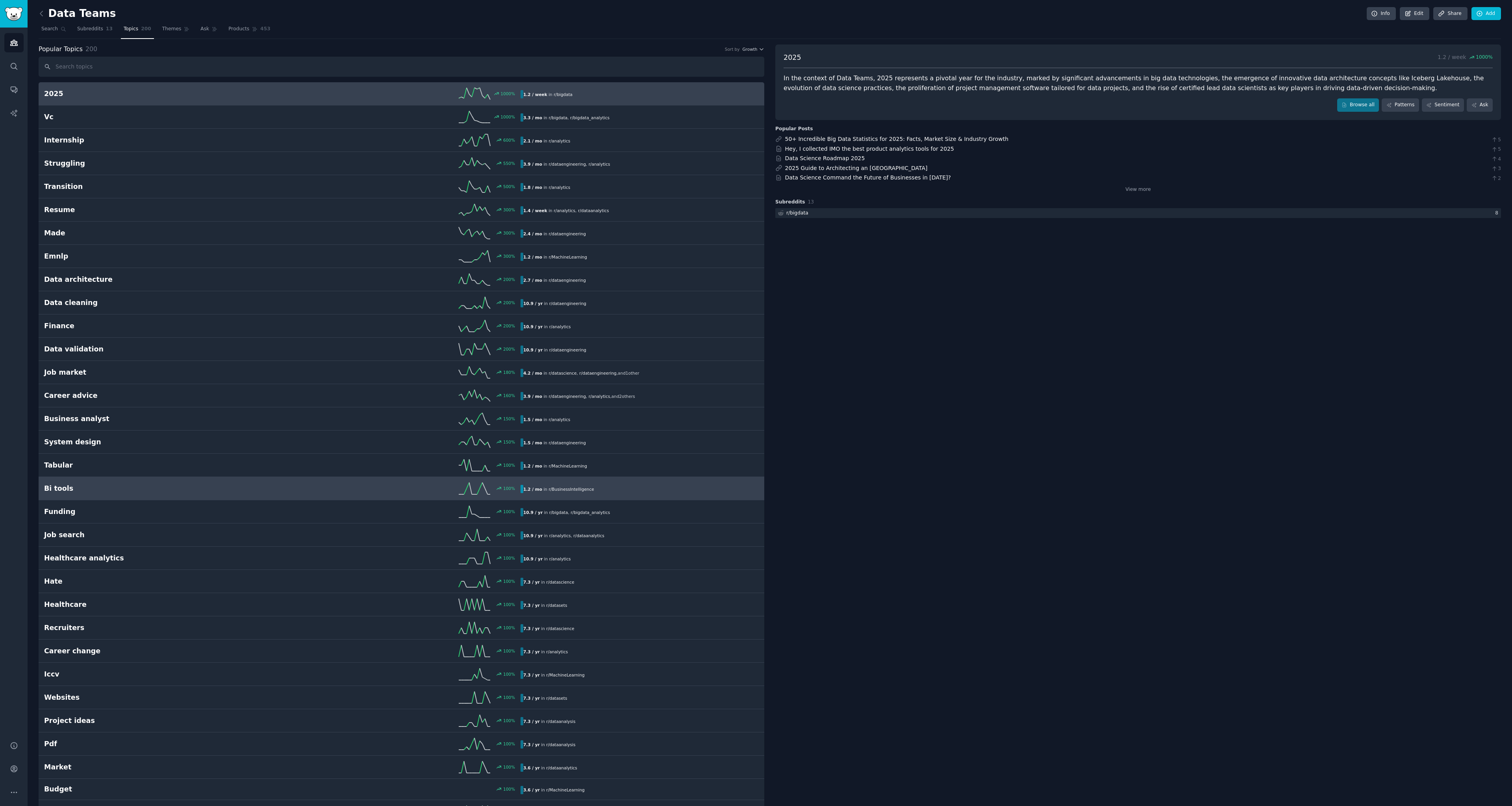
click at [268, 482] on div "Bi tools 100 % 1.2 / mo in r/ BusinessIntelligence" at bounding box center [401, 488] width 715 height 12
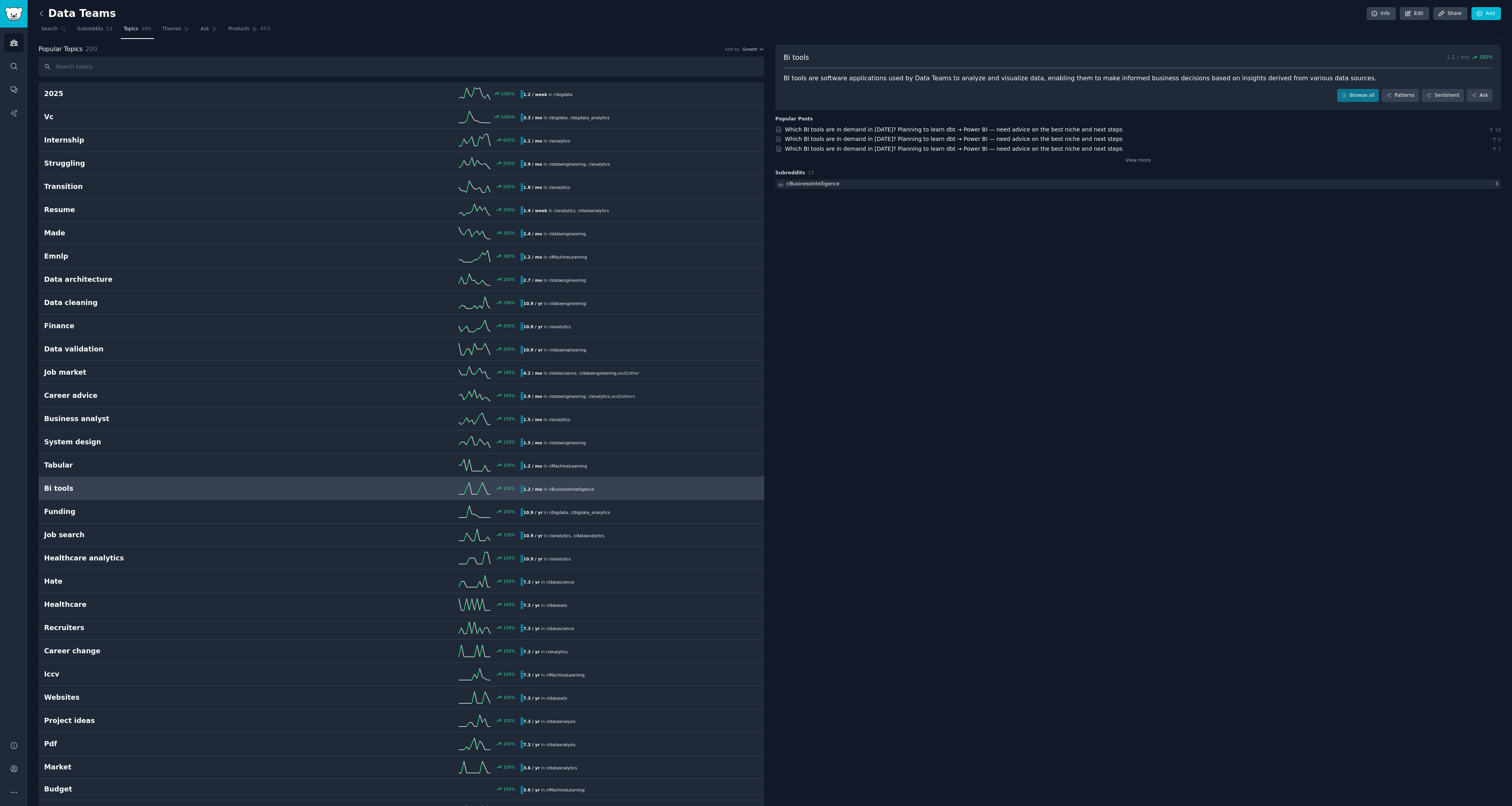
click at [45, 12] on icon at bounding box center [42, 13] width 8 height 8
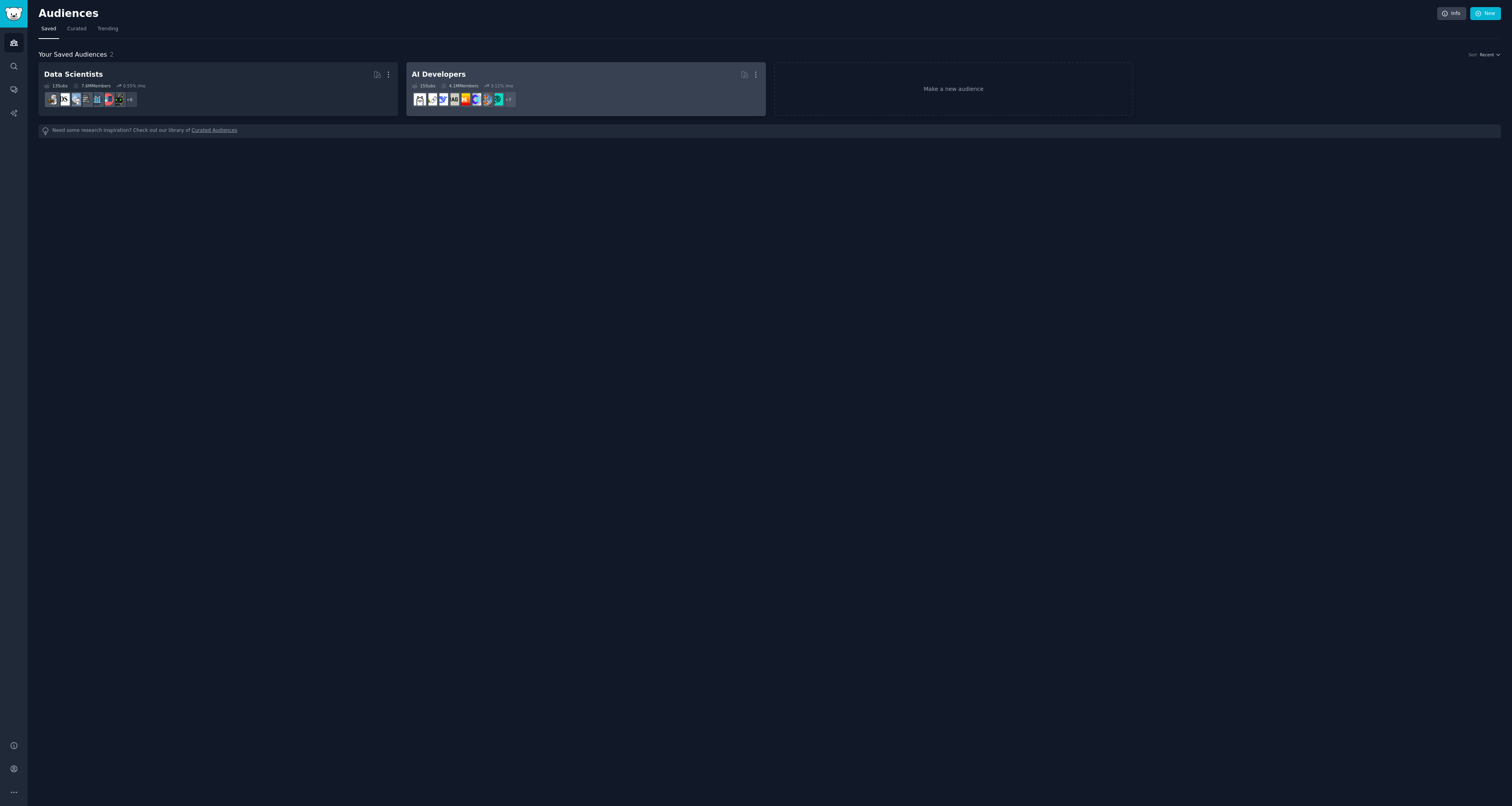
click at [542, 80] on h2 "AI Developers More" at bounding box center [586, 74] width 349 height 13
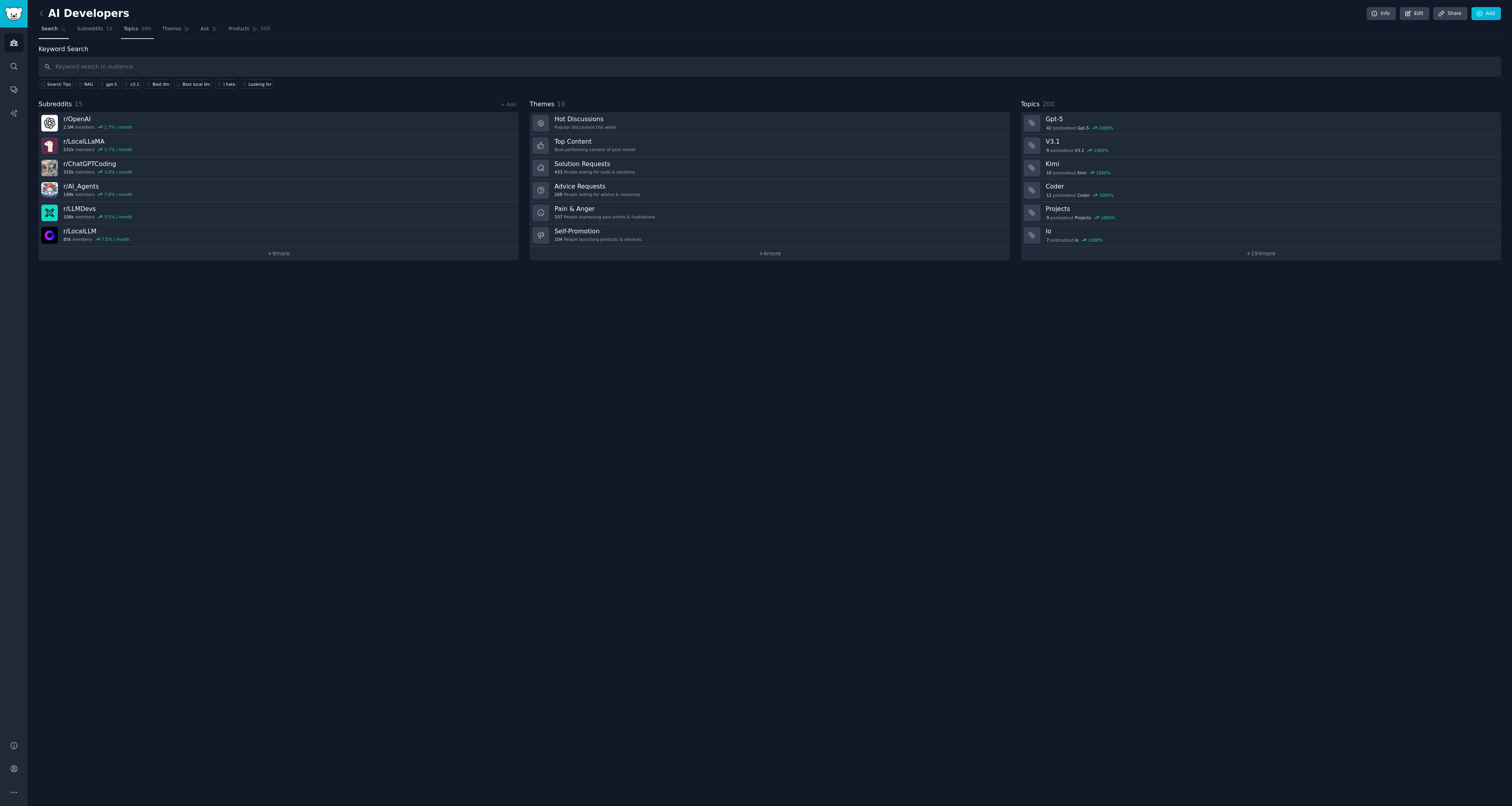
click at [137, 31] on link "Topics 200" at bounding box center [137, 31] width 33 height 16
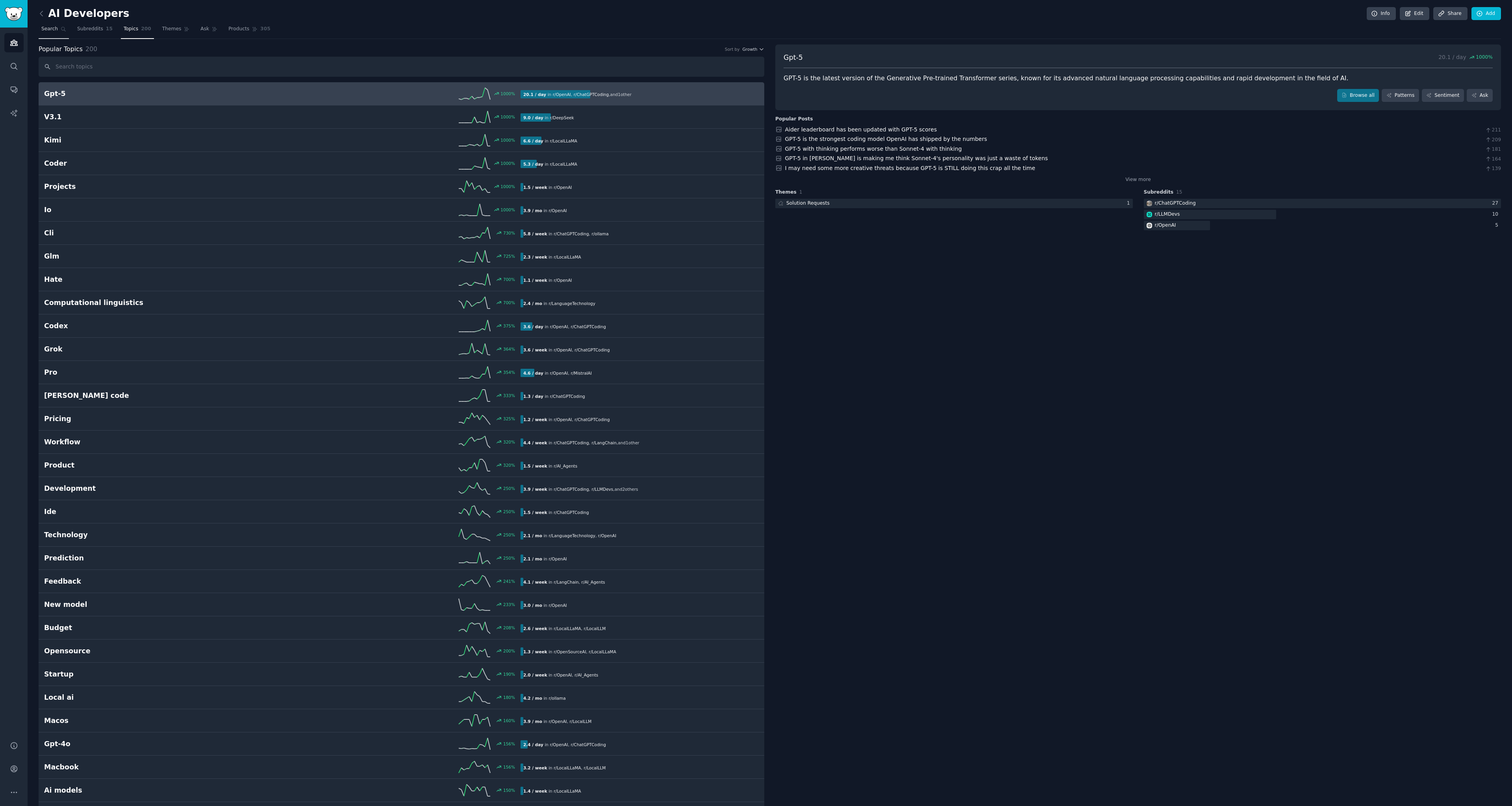
click at [45, 23] on link "Search" at bounding box center [54, 31] width 31 height 16
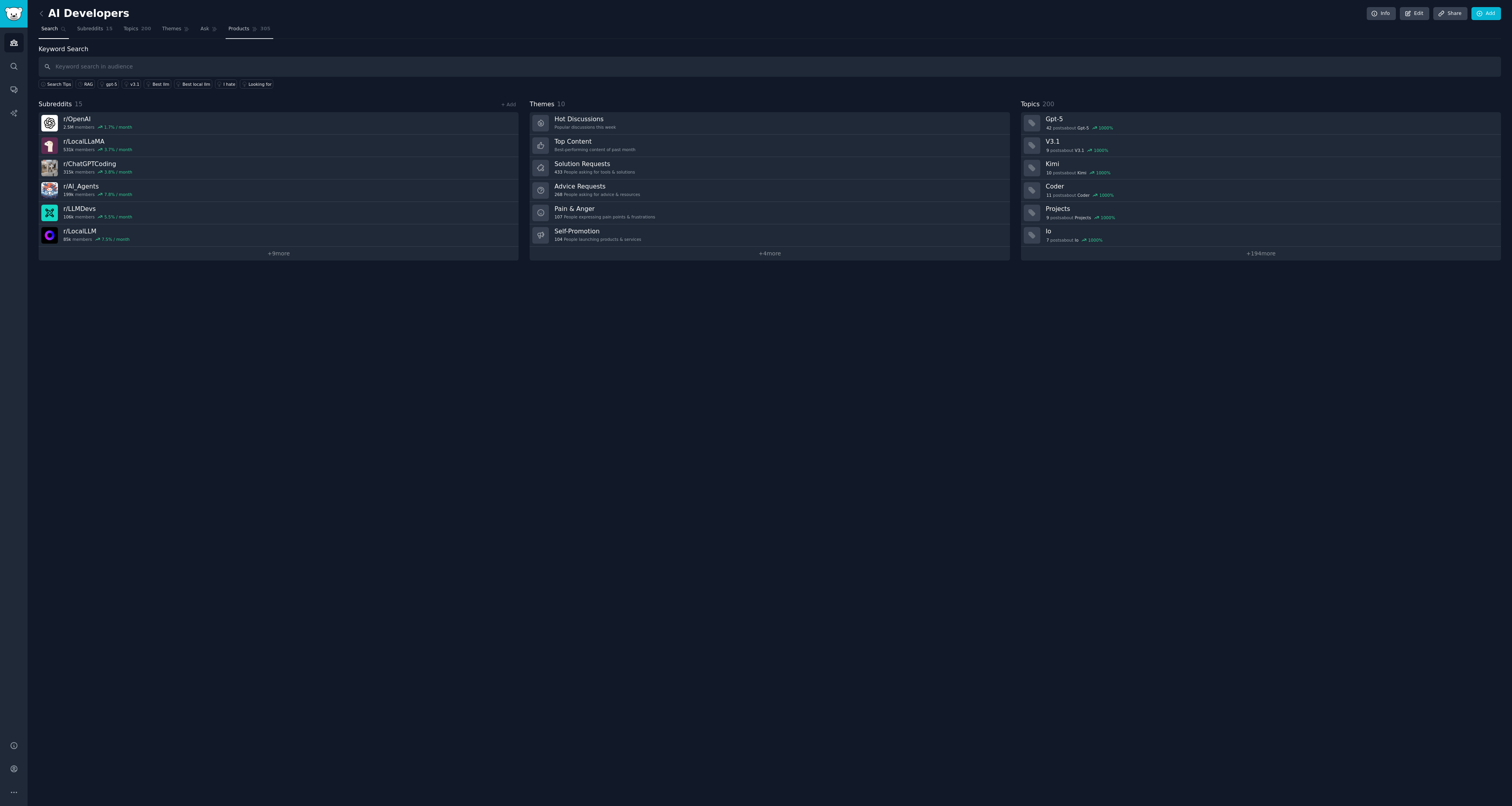
click at [242, 31] on span "Products" at bounding box center [239, 29] width 21 height 7
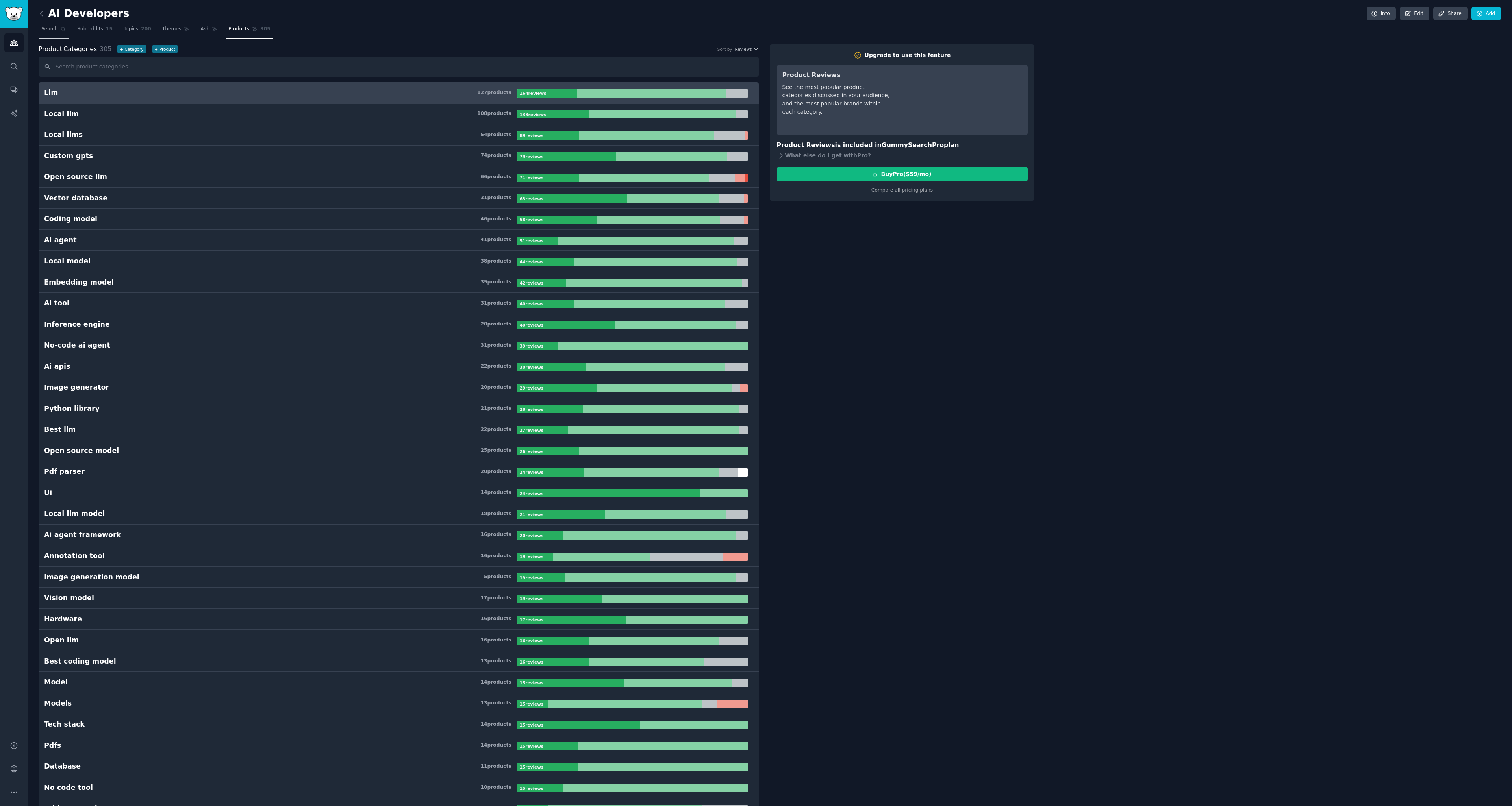
click at [55, 31] on span "Search" at bounding box center [49, 29] width 16 height 7
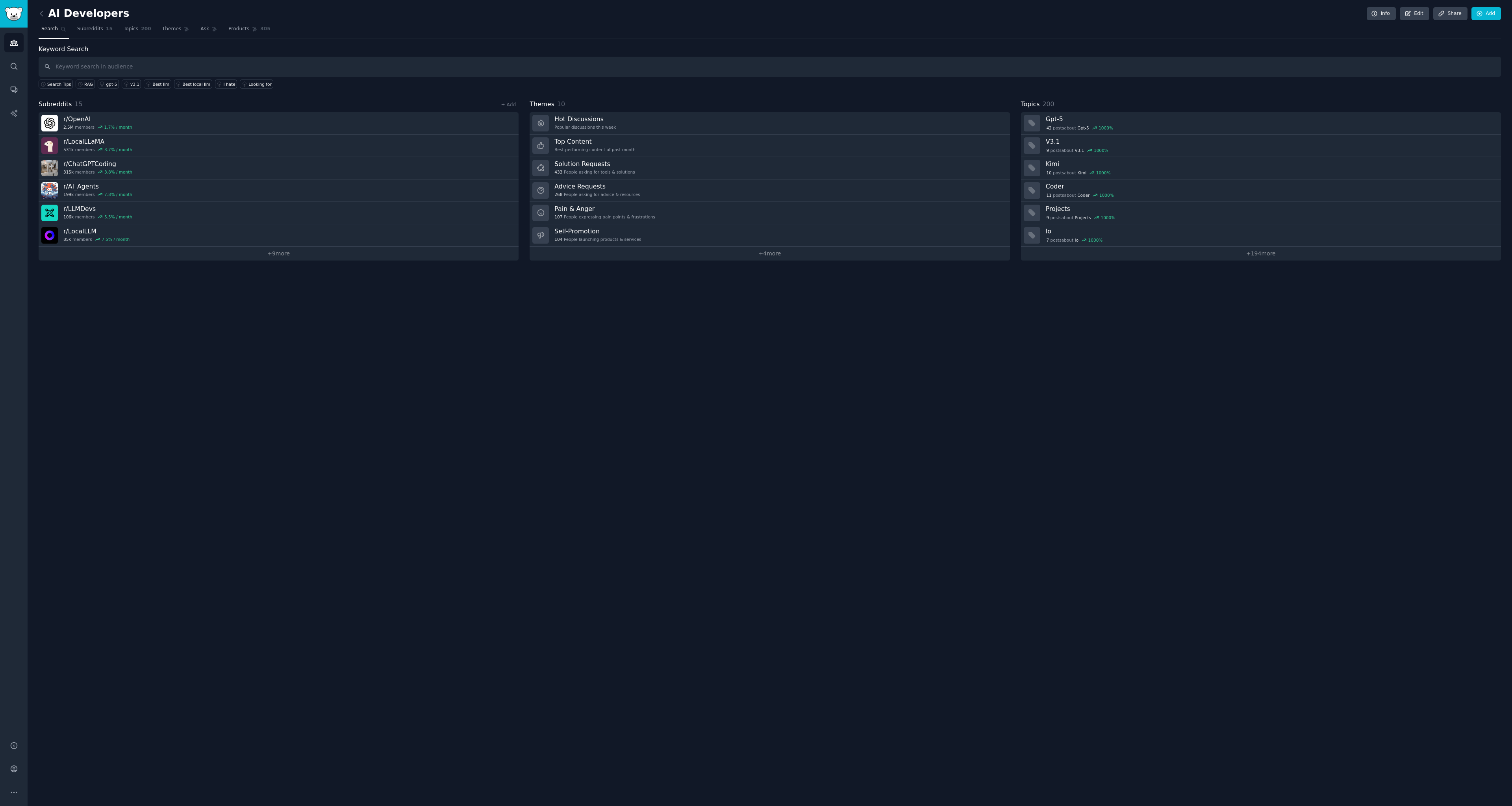
click at [109, 67] on input "text" at bounding box center [770, 67] width 1462 height 20
type input "rag"
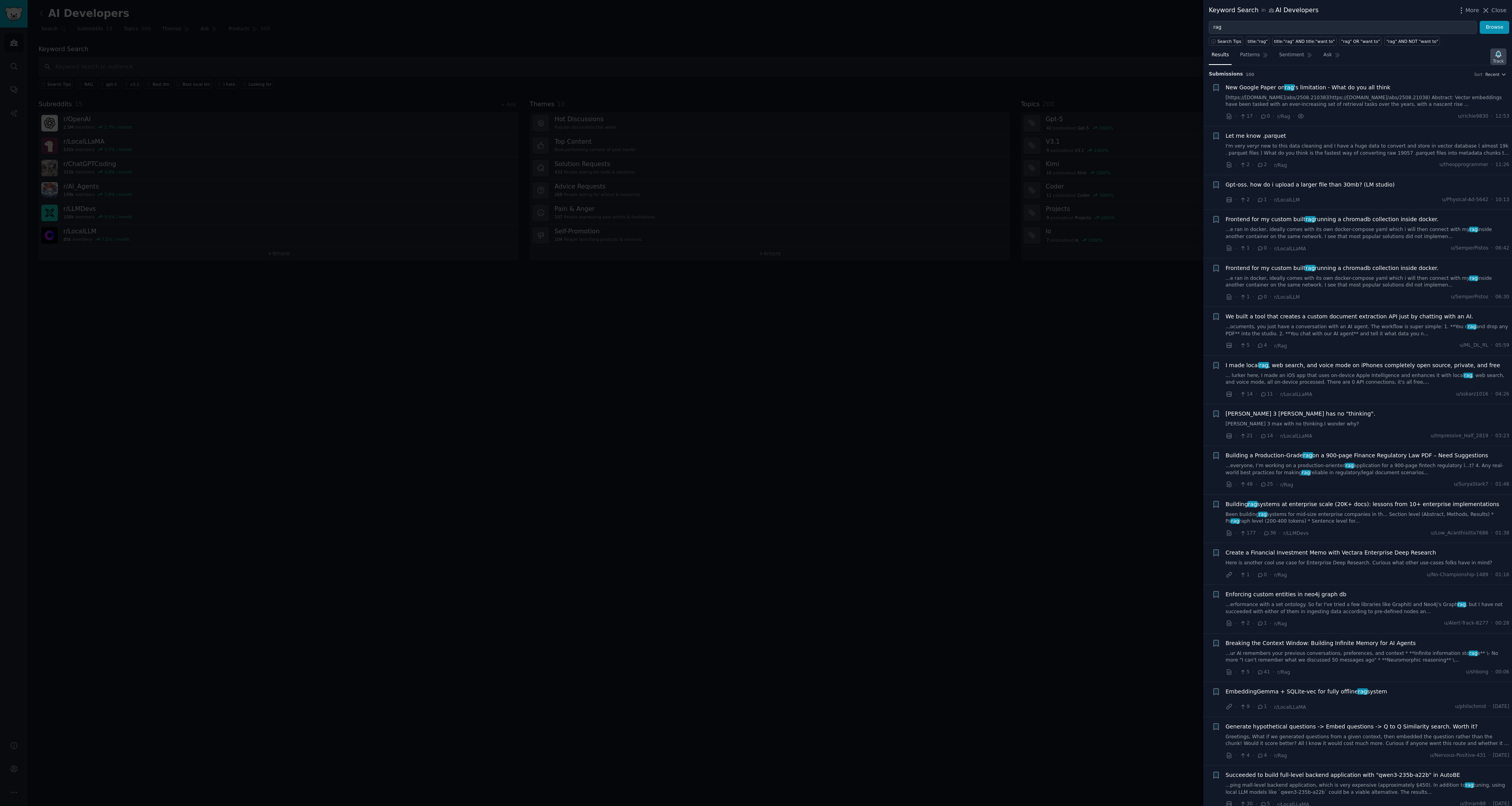
click at [1501, 58] on div "Track" at bounding box center [1499, 60] width 11 height 5
click at [1443, 170] on button "Track Keyword" at bounding box center [1432, 167] width 104 height 12
type input "rag in AI Developers"
click at [1081, 313] on div at bounding box center [756, 403] width 1512 height 806
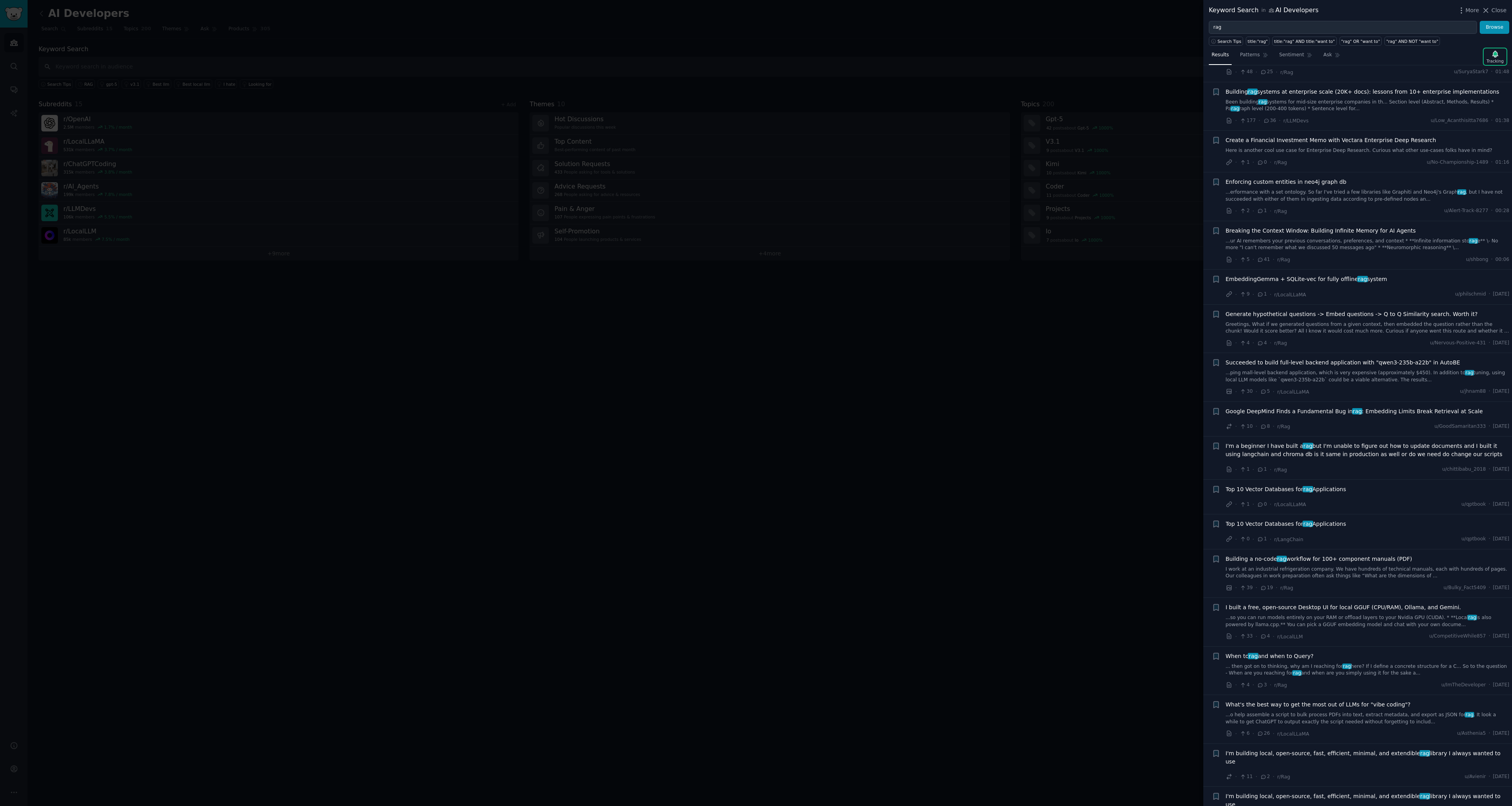
scroll to position [446, 0]
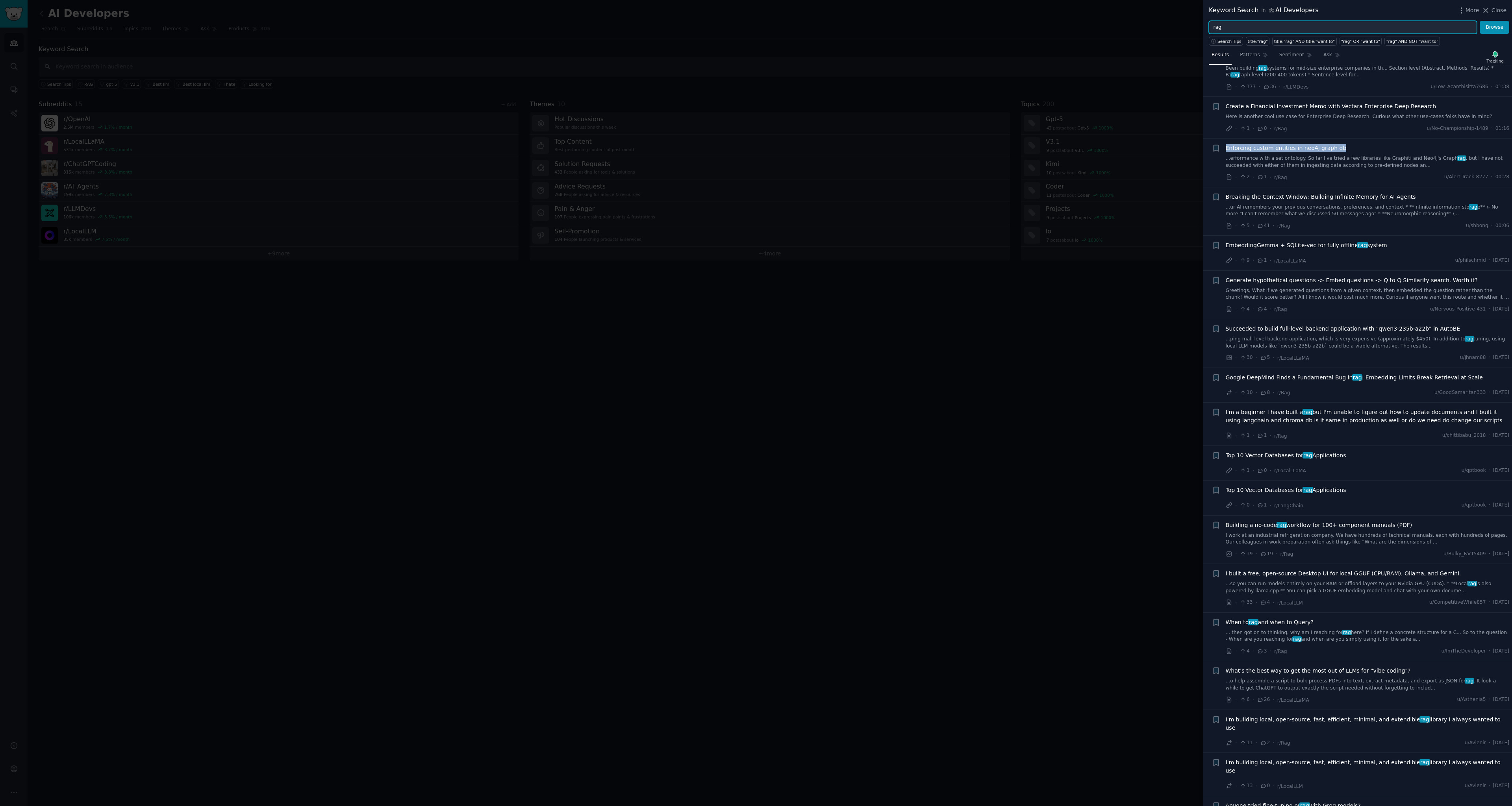
click at [1247, 26] on input "rag" at bounding box center [1342, 28] width 268 height 13
type input "rag graph"
click at [1480, 21] on button "Browse" at bounding box center [1494, 28] width 29 height 13
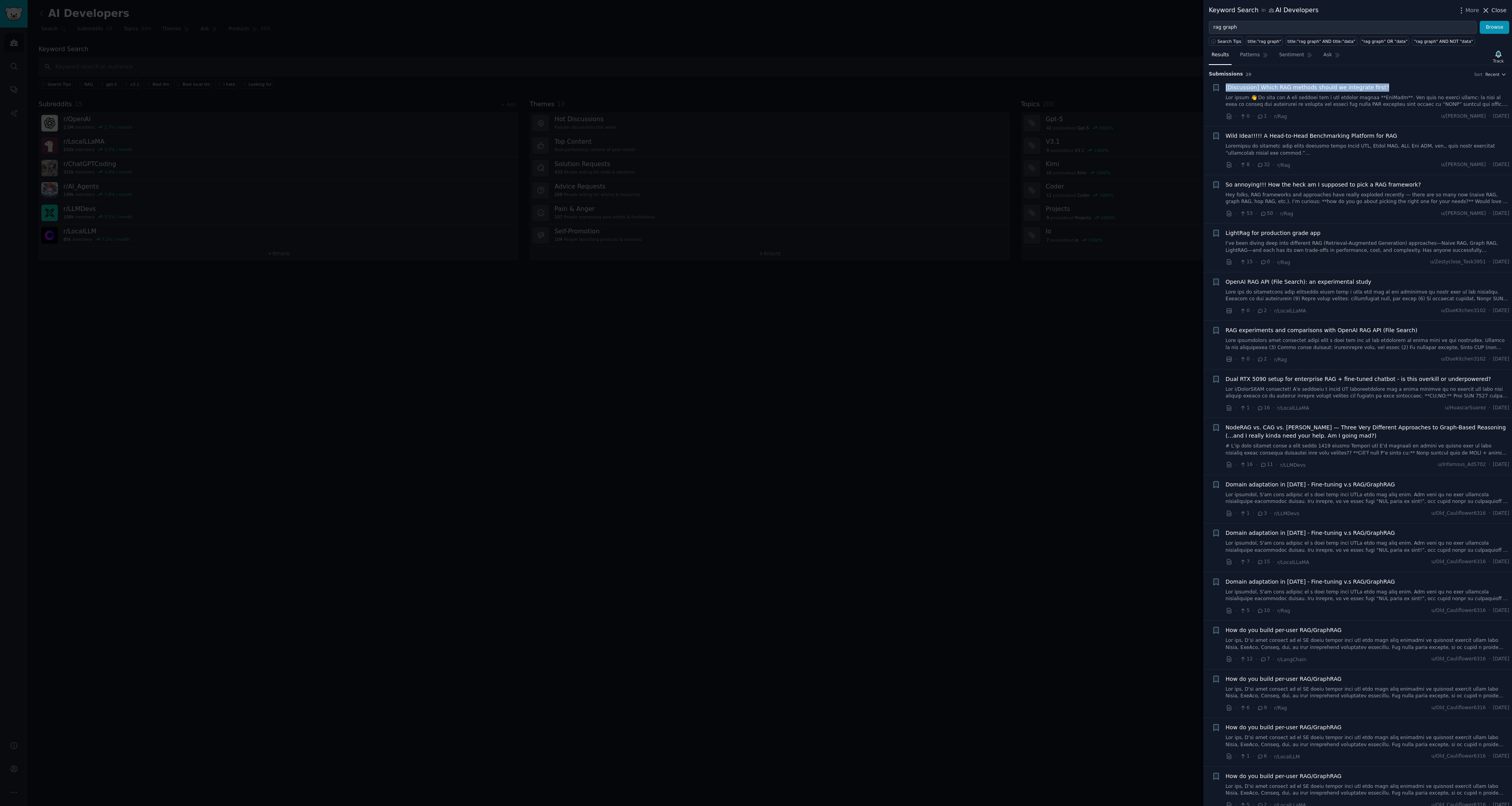
click at [1494, 13] on span "Close" at bounding box center [1499, 11] width 15 height 8
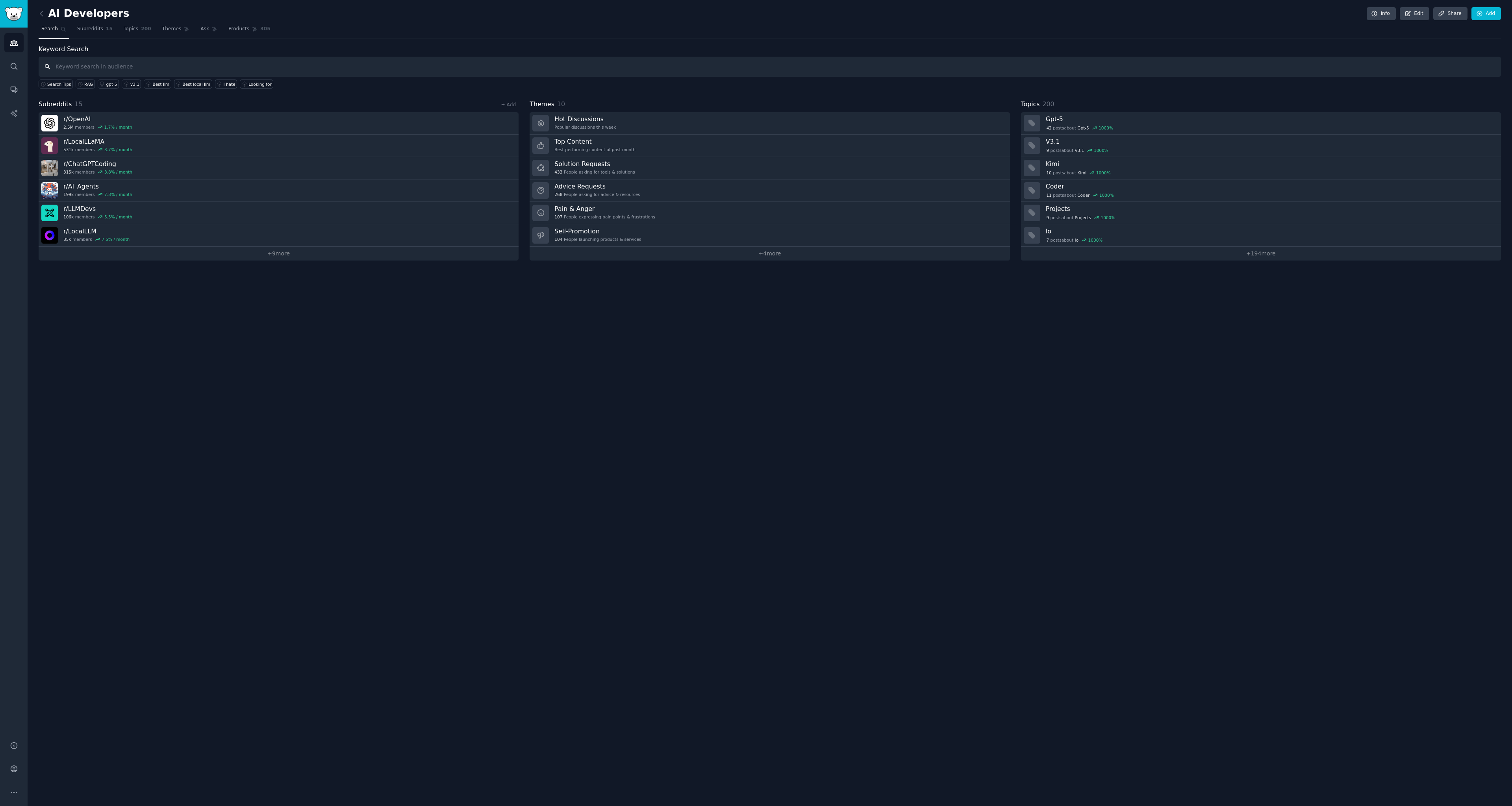
click at [99, 67] on input "text" at bounding box center [770, 67] width 1462 height 20
click at [87, 84] on div "RAG" at bounding box center [89, 84] width 9 height 5
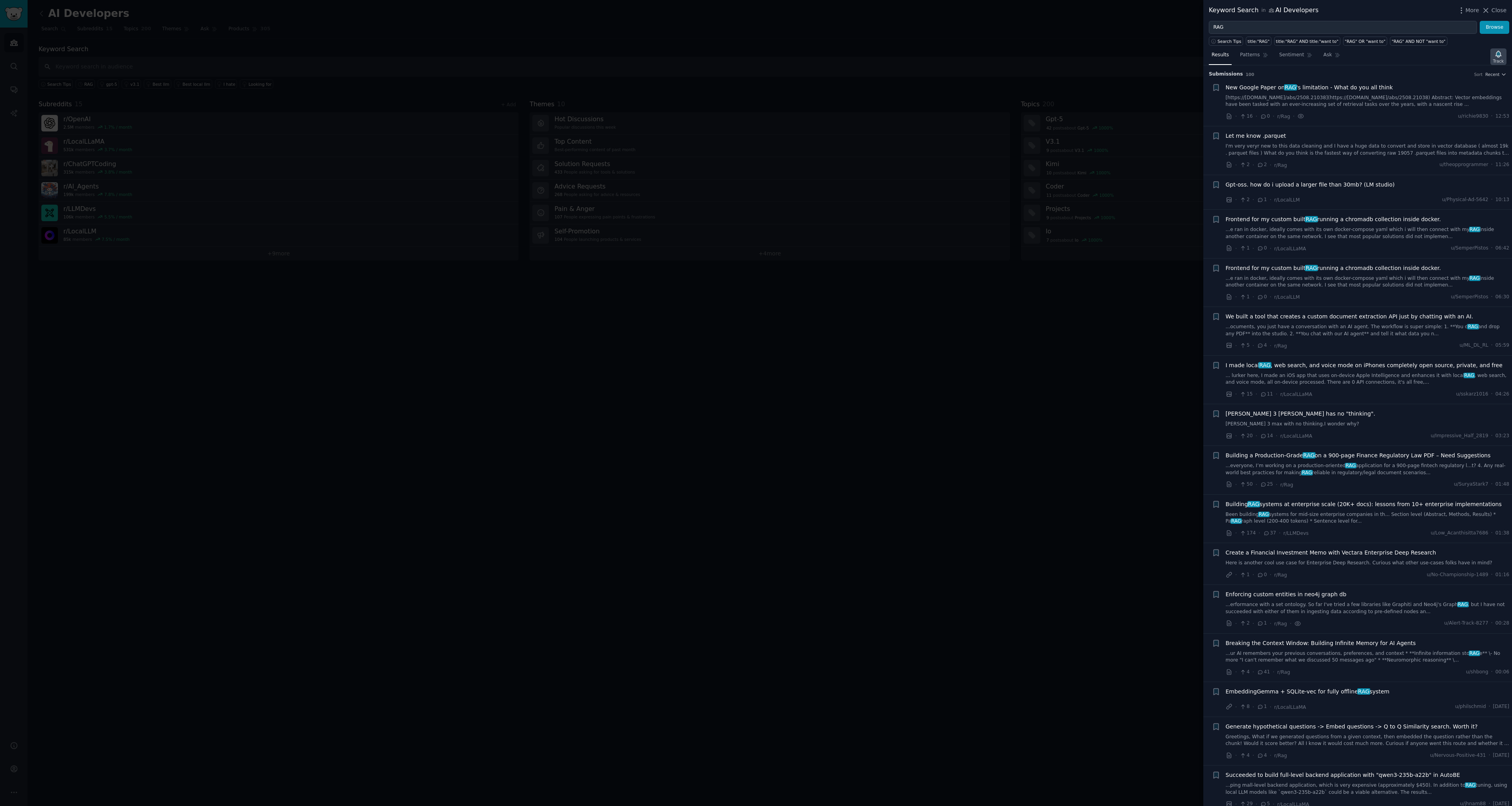
click at [1500, 60] on div "Track" at bounding box center [1499, 60] width 11 height 5
click at [1442, 167] on span "Track Keyword" at bounding box center [1435, 167] width 35 height 7
type input "RAG in AI Developers"
click at [1429, 102] on link "conversations page" at bounding box center [1405, 104] width 47 height 5
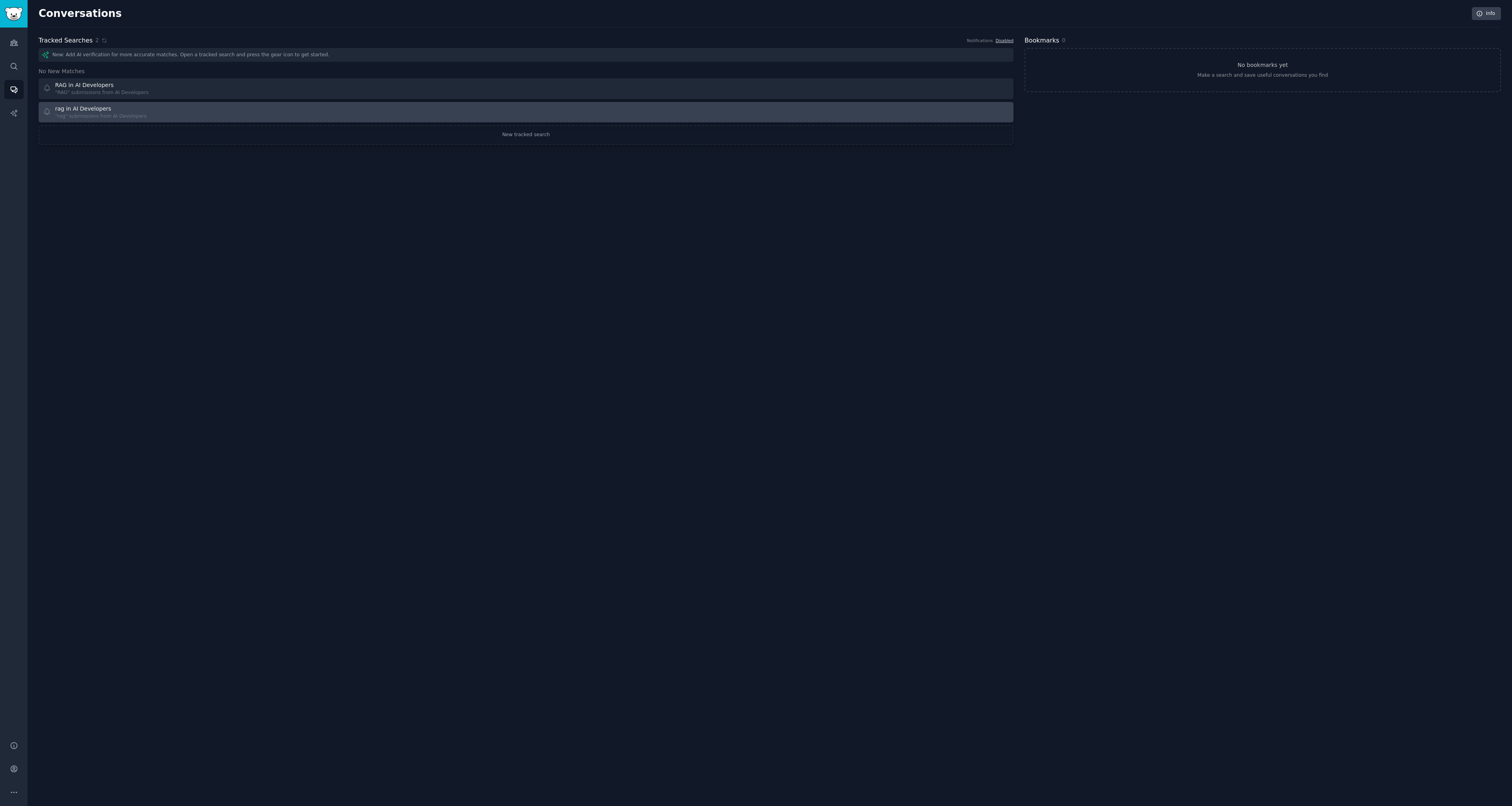
click at [920, 120] on link "rag in AI Developers "rag" submissions from AI Developers" at bounding box center [526, 113] width 975 height 21
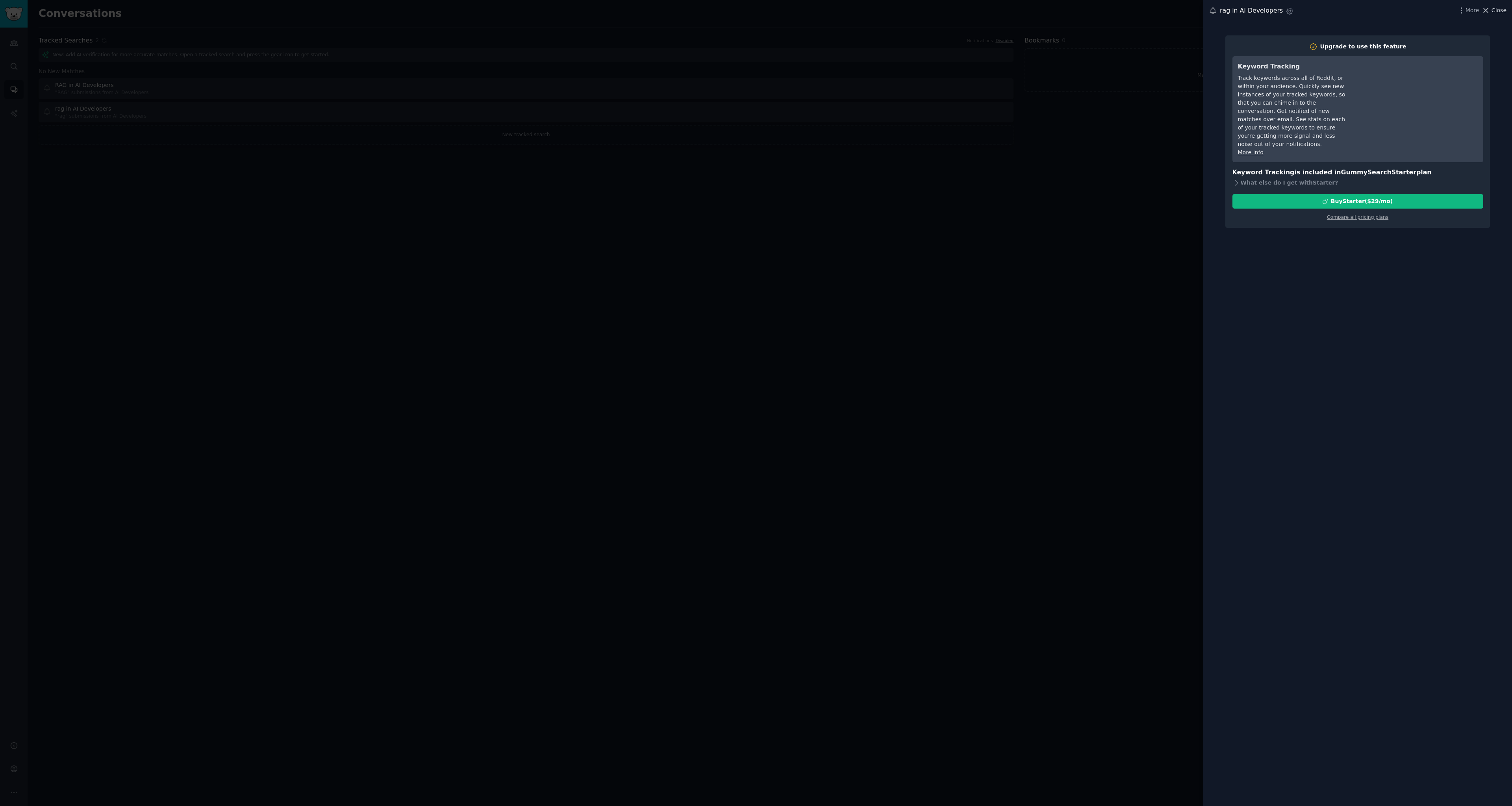
click at [1496, 10] on span "Close" at bounding box center [1499, 11] width 15 height 8
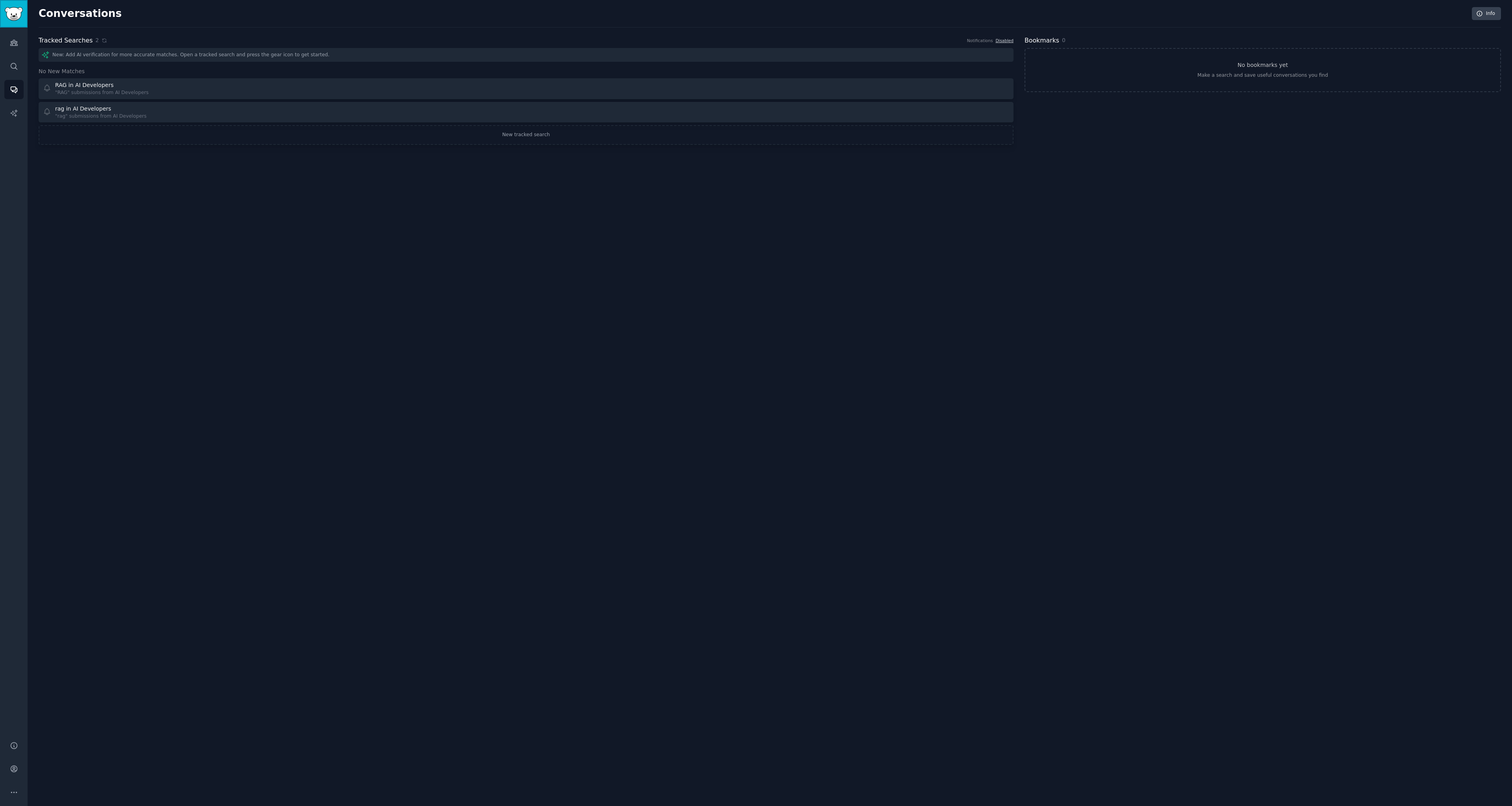
click at [2, 11] on link "Sidebar" at bounding box center [14, 13] width 28 height 28
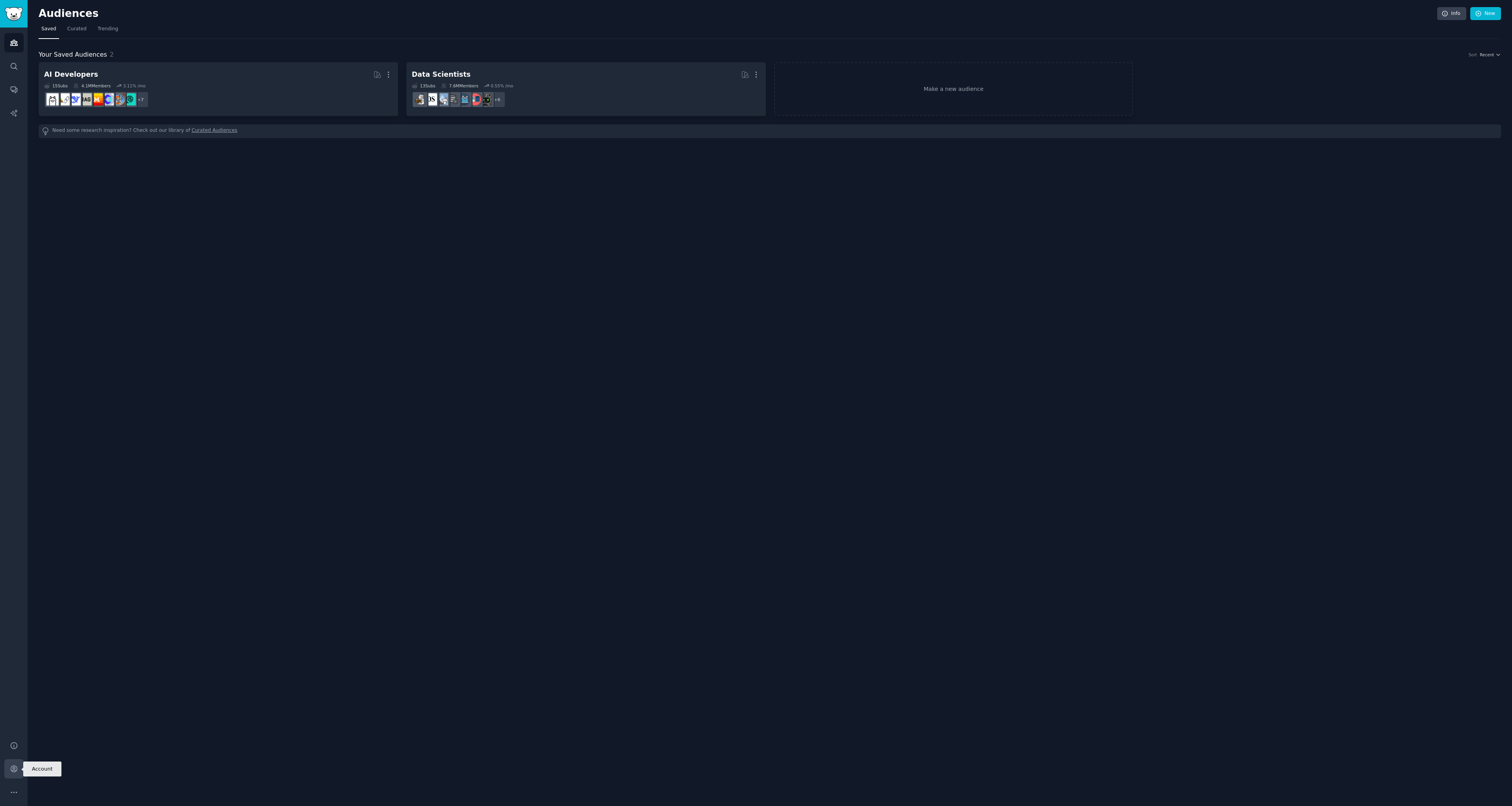
click at [14, 763] on link "Account" at bounding box center [14, 768] width 19 height 19
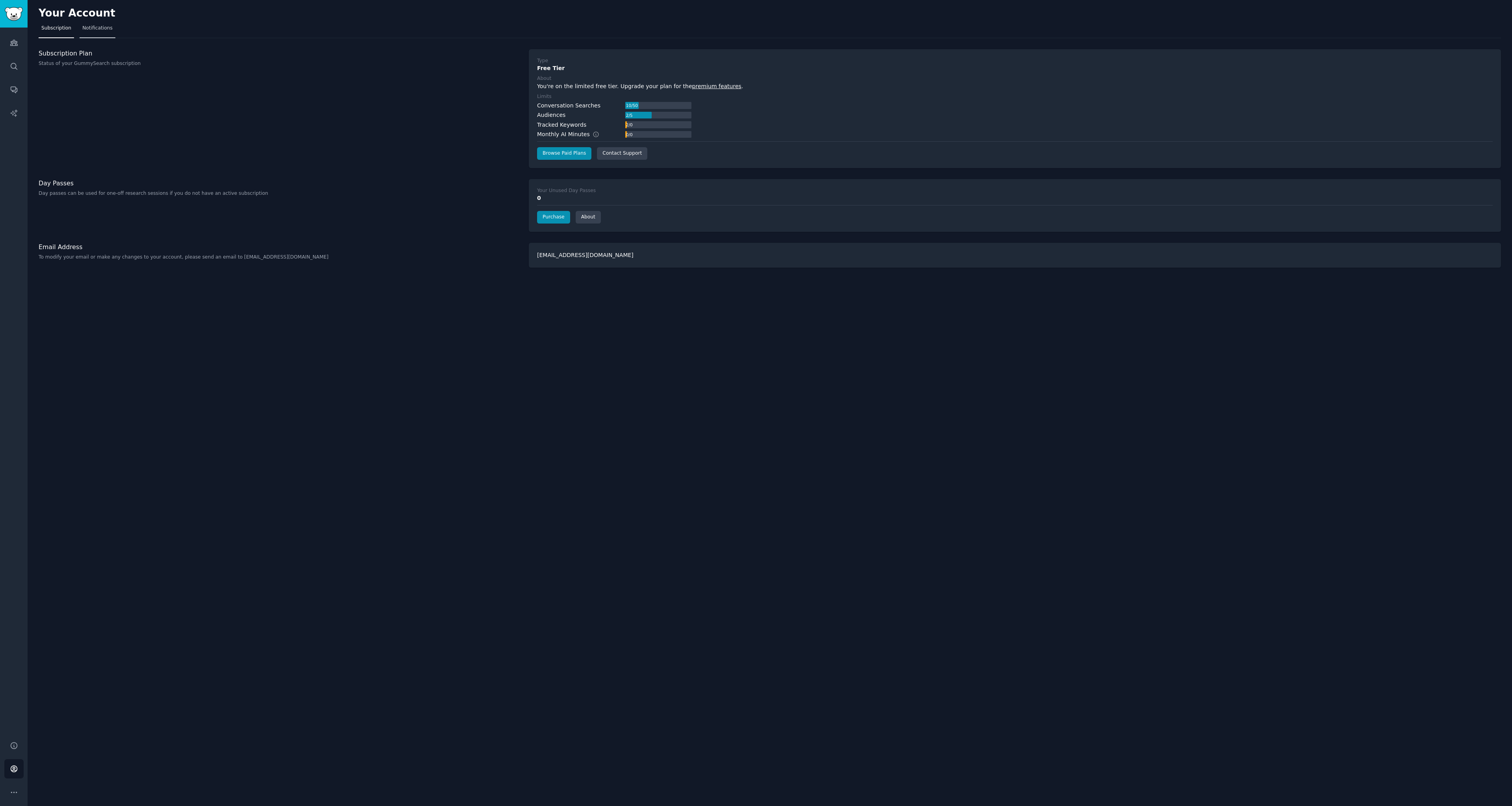
click at [85, 29] on span "Notifications" at bounding box center [97, 28] width 31 height 7
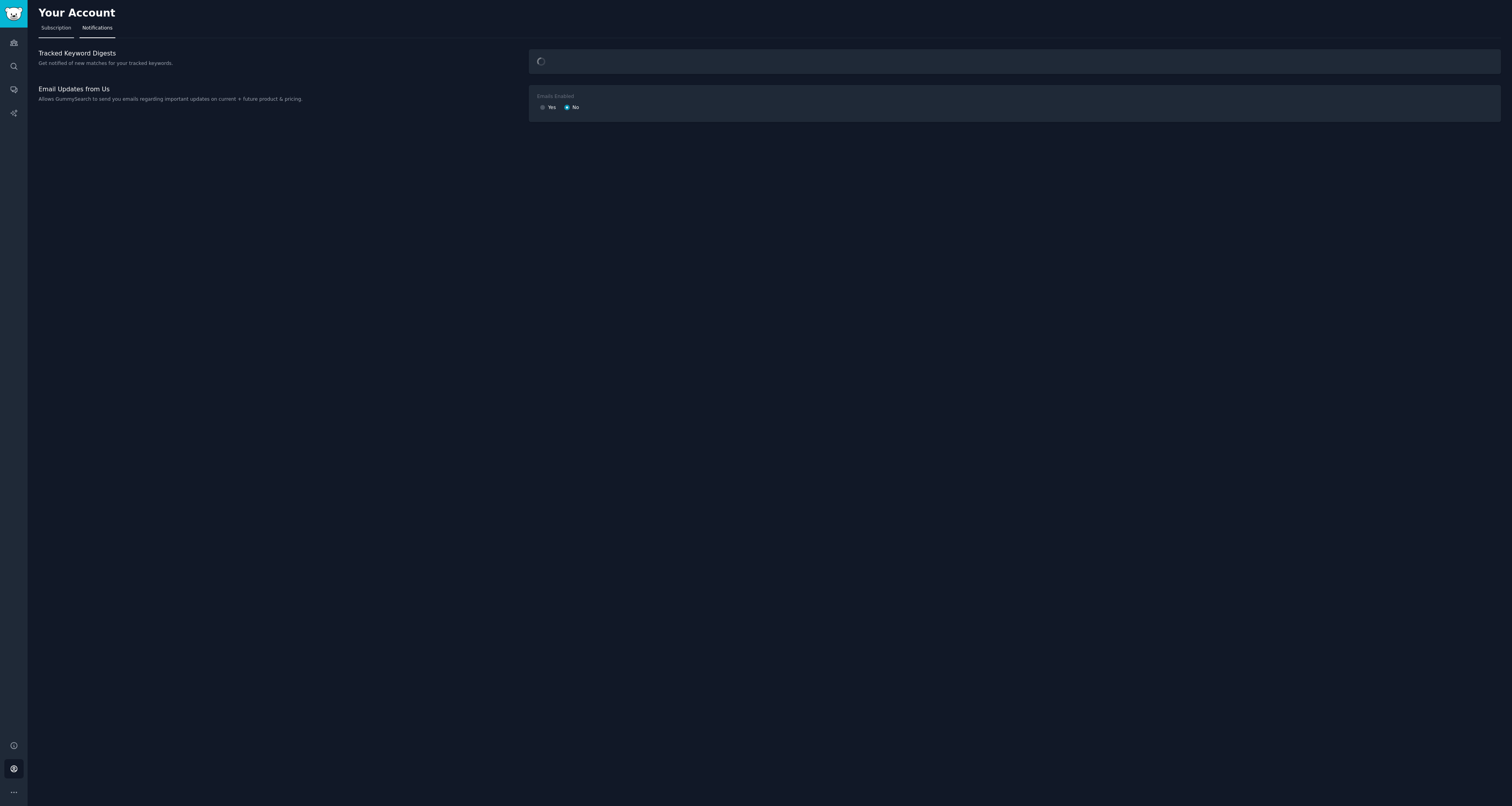
click at [60, 29] on span "Subscription" at bounding box center [56, 28] width 30 height 7
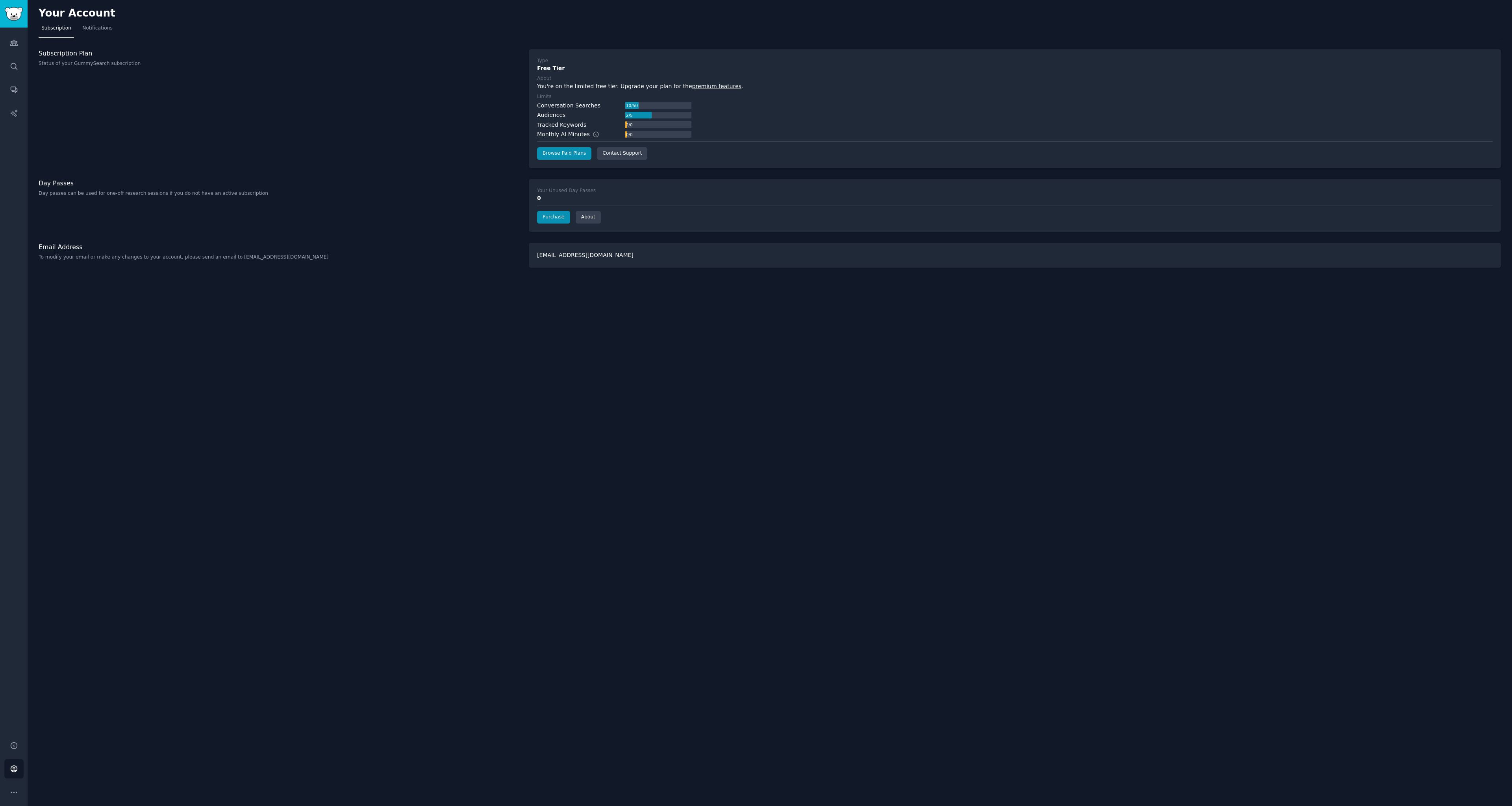
click at [60, 51] on h3 "Subscription Plan" at bounding box center [279, 53] width 482 height 8
click at [104, 74] on div "Subscription Plan Status of your GummySearch subscription" at bounding box center [279, 109] width 482 height 119
drag, startPoint x: 107, startPoint y: 100, endPoint x: 113, endPoint y: 114, distance: 15.2
click at [112, 102] on div "Subscription Plan Status of your GummySearch subscription" at bounding box center [279, 109] width 482 height 119
click at [15, 797] on button "More" at bounding box center [14, 792] width 19 height 19
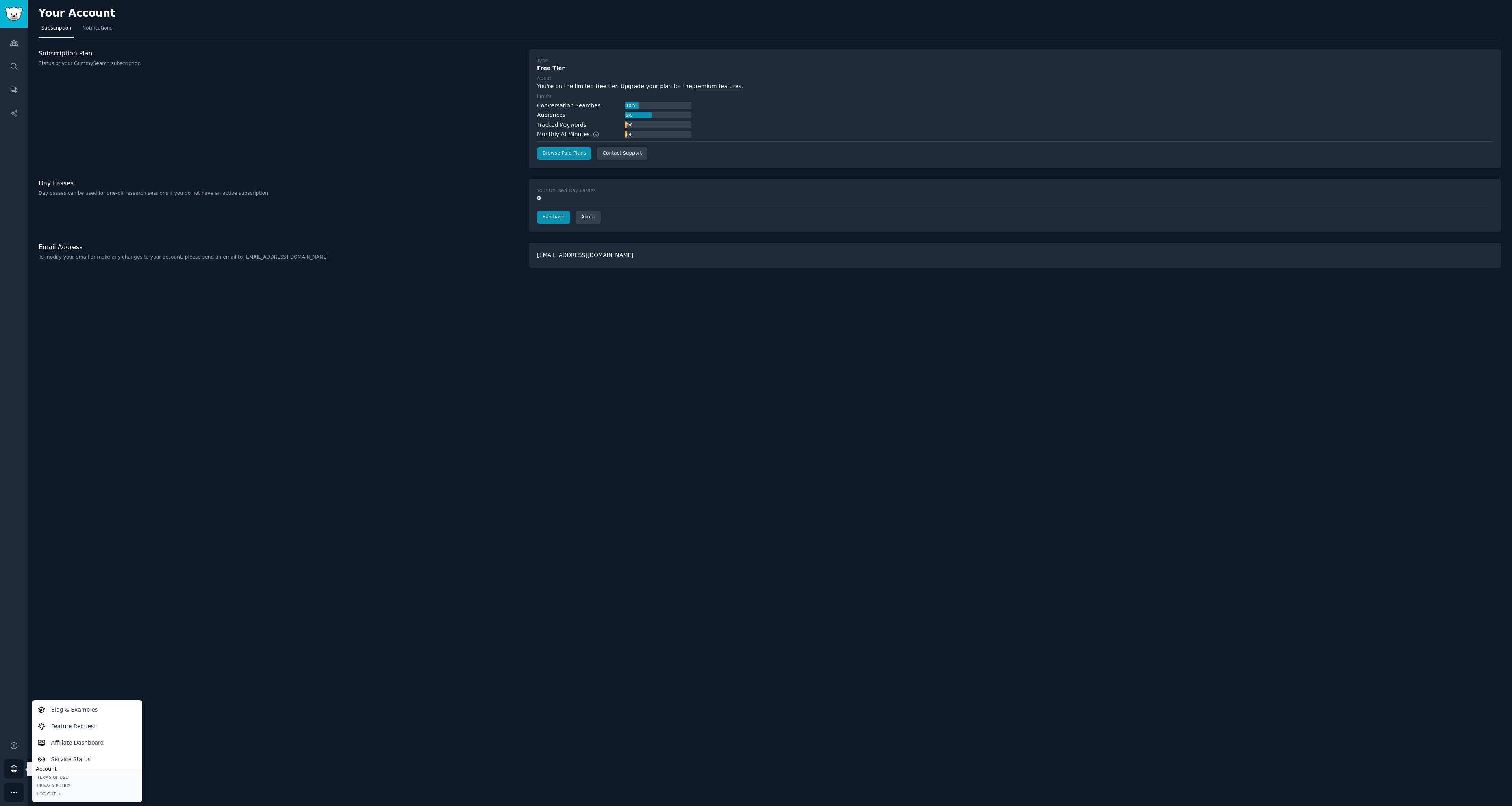
click at [17, 764] on link "Account" at bounding box center [14, 768] width 19 height 19
click at [14, 749] on icon "Sidebar" at bounding box center [14, 745] width 6 height 6
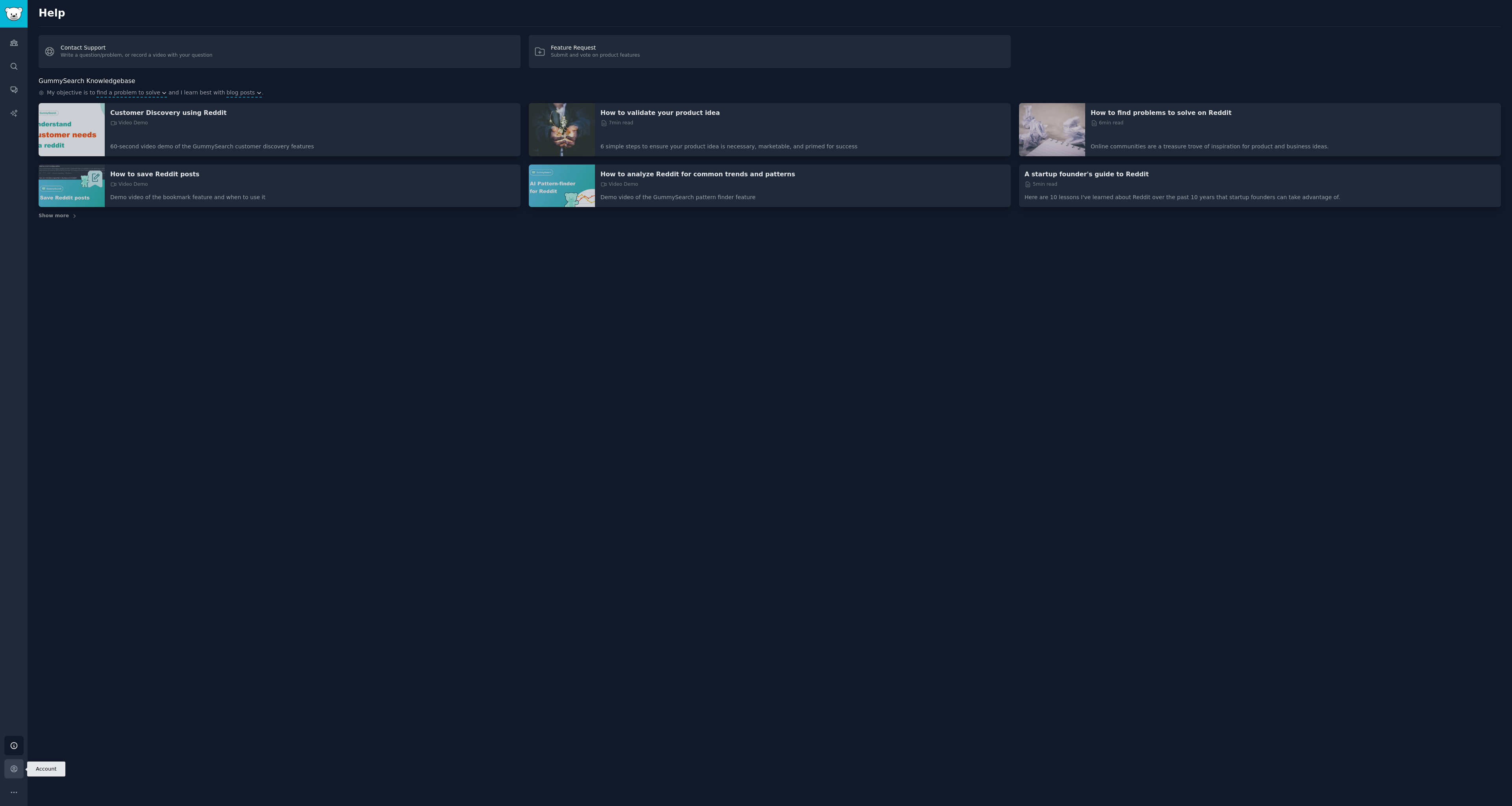
click at [14, 766] on icon "Sidebar" at bounding box center [14, 768] width 8 height 8
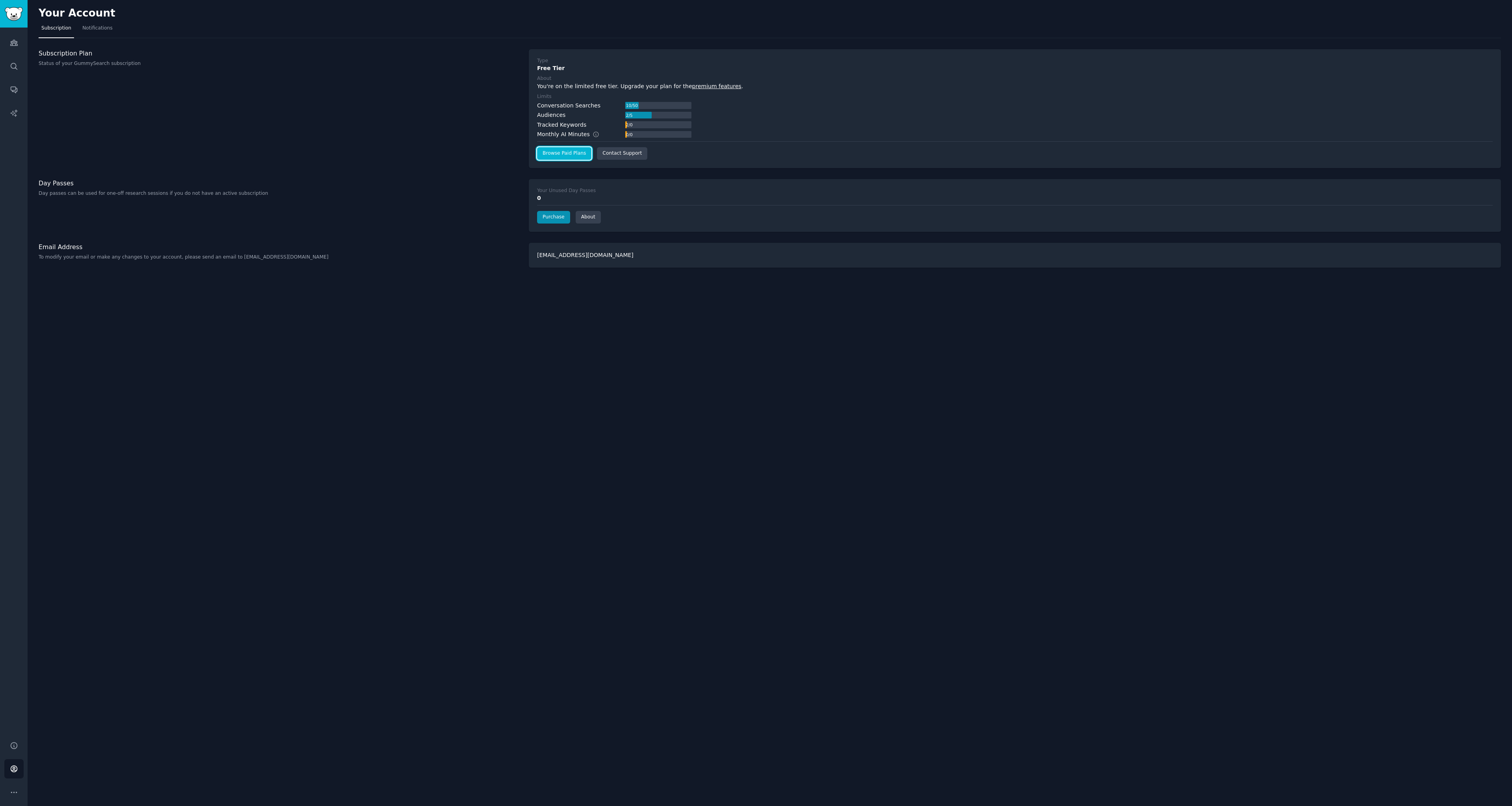
click at [570, 151] on link "Browse Paid Plans" at bounding box center [564, 153] width 55 height 12
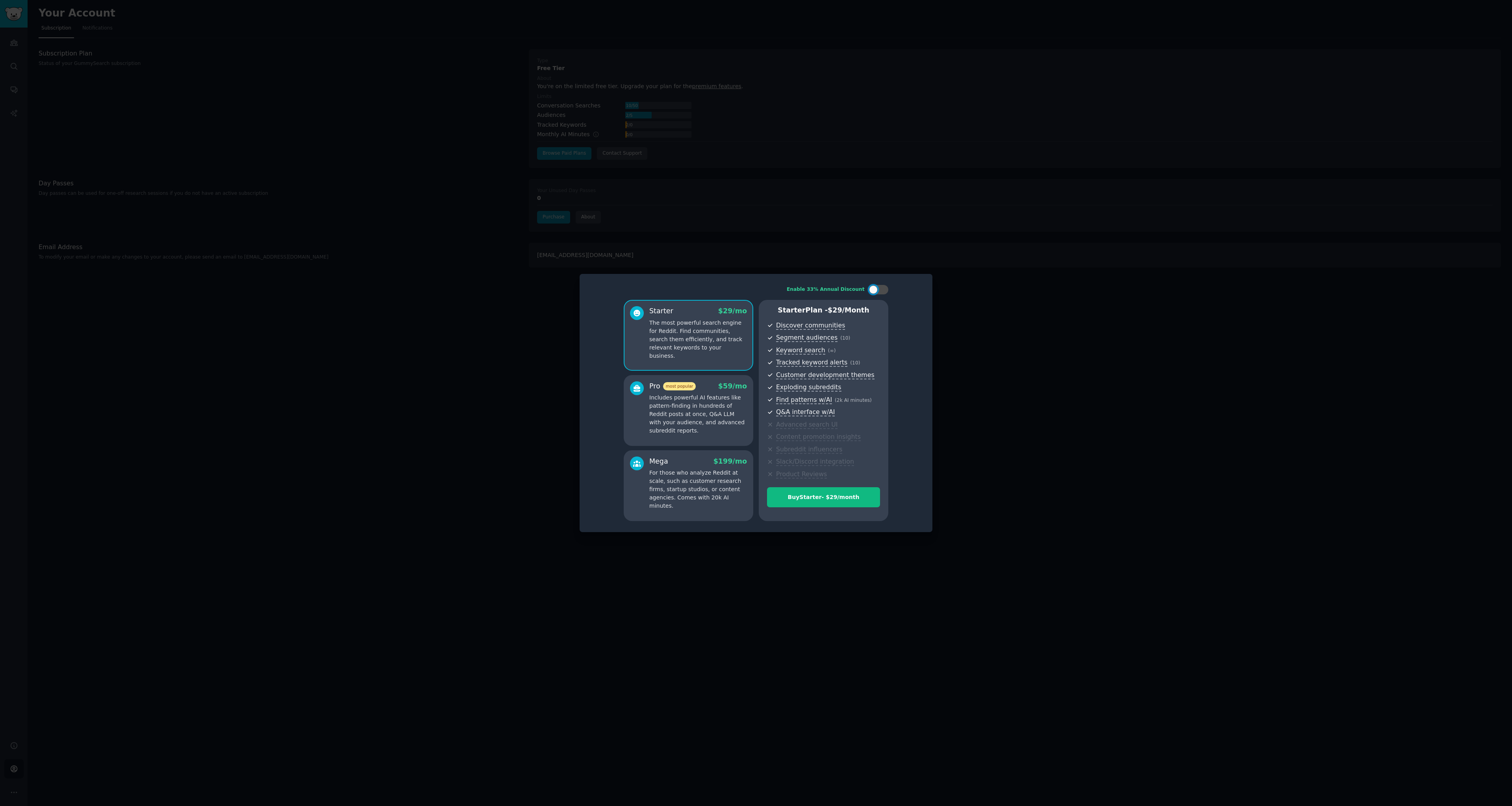
click at [643, 407] on div at bounding box center [636, 408] width 14 height 54
click at [659, 470] on p "For those who analyze Reddit at scale, such as customer research firms, startup…" at bounding box center [698, 489] width 97 height 41
click at [674, 412] on p "Includes powerful AI features like pattern-finding in hundreds of Reddit posts …" at bounding box center [698, 414] width 97 height 41
click at [680, 482] on p "For those who analyze Reddit at scale, such as customer research firms, startup…" at bounding box center [698, 489] width 97 height 41
click at [679, 428] on p "Includes powerful AI features like pattern-finding in hundreds of Reddit posts …" at bounding box center [698, 414] width 97 height 41
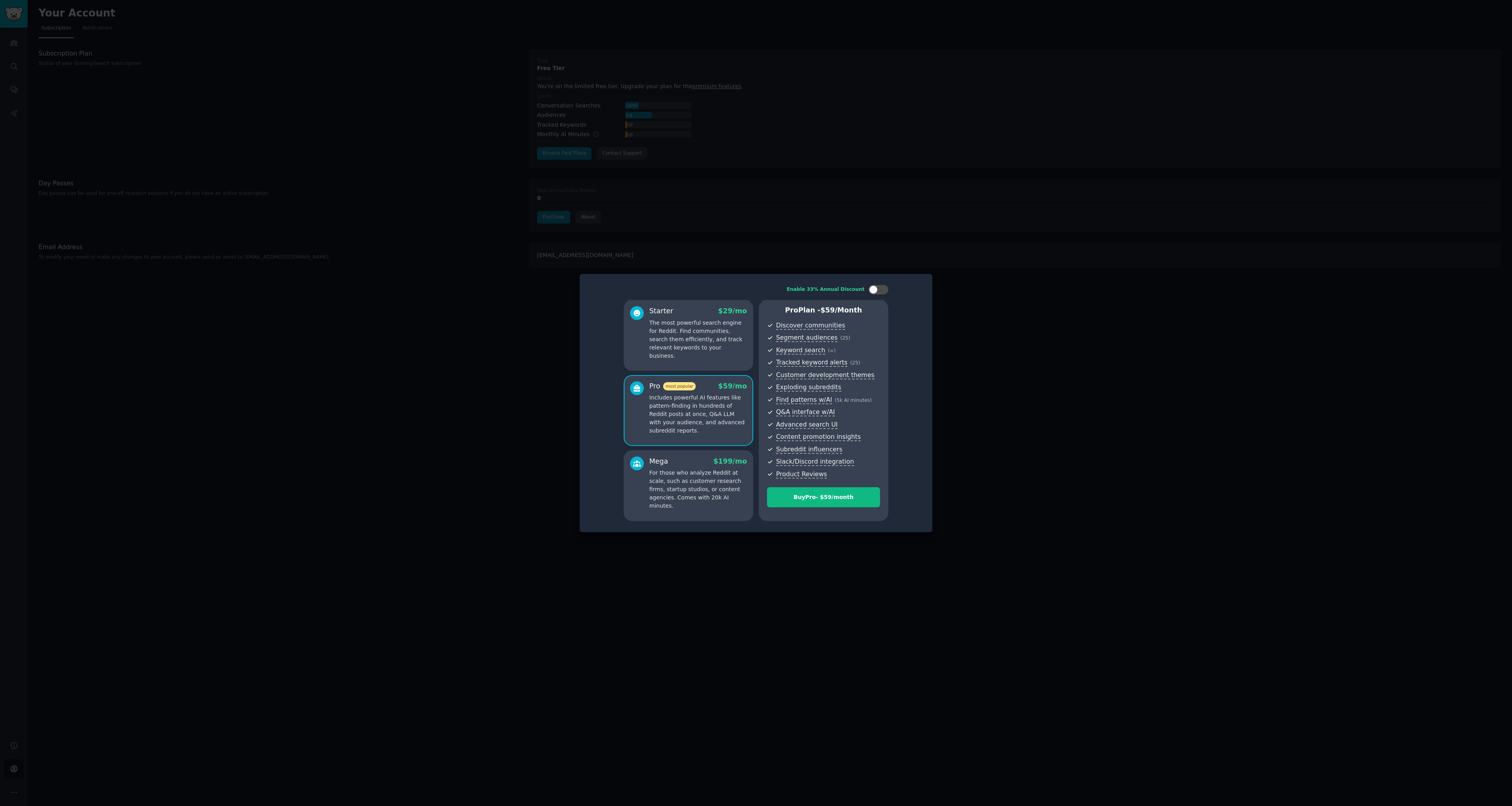
click at [687, 487] on p "For those who analyze Reddit at scale, such as customer research firms, startup…" at bounding box center [698, 489] width 97 height 41
click at [687, 411] on p "Includes powerful AI features like pattern-finding in hundreds of Reddit posts …" at bounding box center [698, 414] width 97 height 41
click at [681, 341] on p "The most powerful search engine for Reddit. Find communities, search them effic…" at bounding box center [698, 339] width 97 height 41
click at [683, 413] on p "Includes powerful AI features like pattern-finding in hundreds of Reddit posts …" at bounding box center [698, 414] width 97 height 41
click at [809, 502] on button "Buy Pro - $ 59 /month" at bounding box center [824, 497] width 113 height 20
